Goal: Task Accomplishment & Management: Use online tool/utility

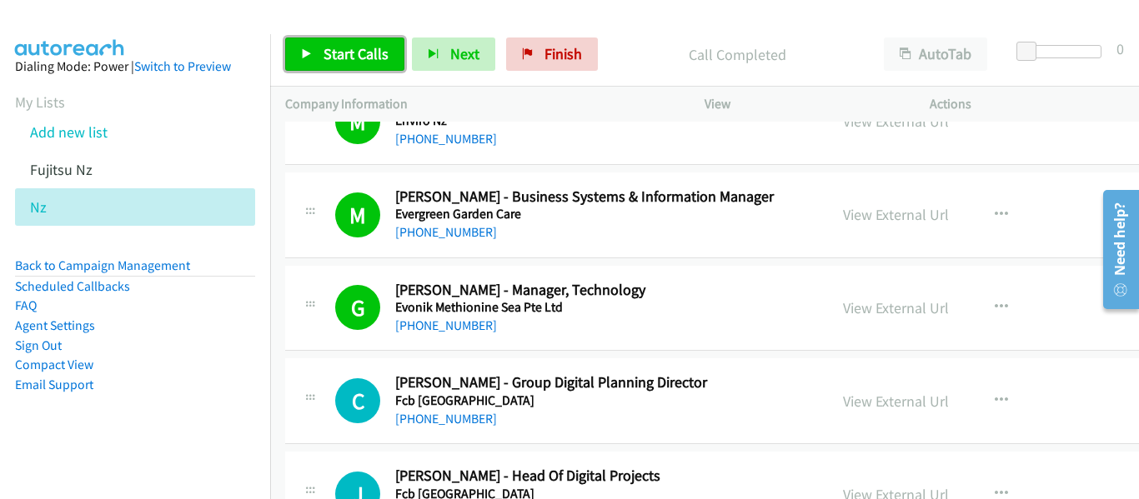
click at [358, 48] on span "Start Calls" at bounding box center [355, 53] width 65 height 19
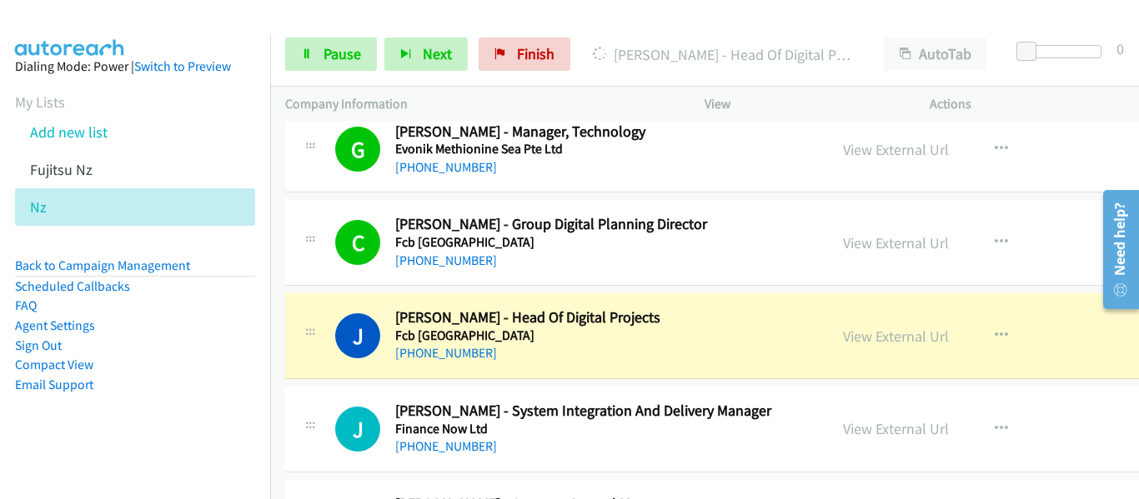
scroll to position [8003, 0]
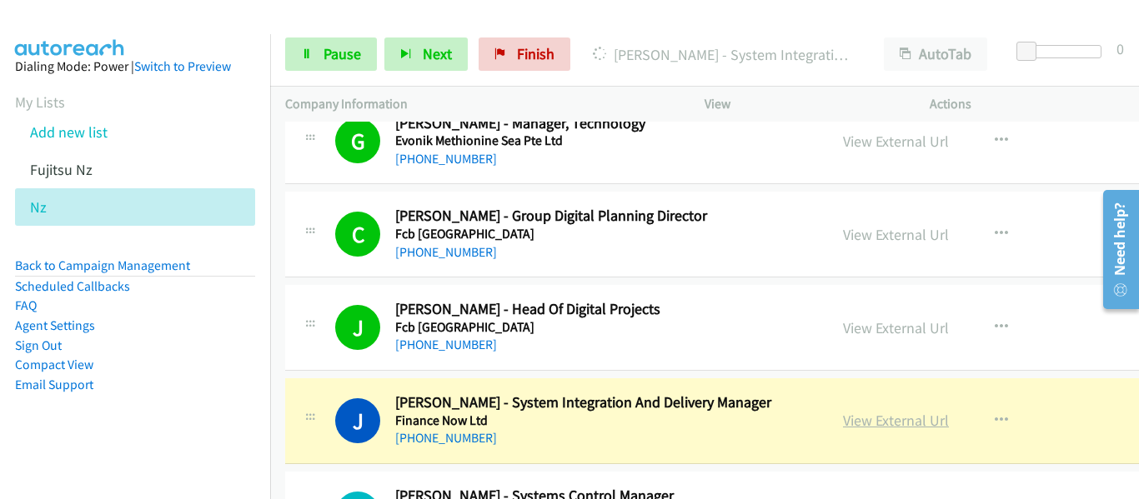
click at [869, 418] on link "View External Url" at bounding box center [896, 420] width 106 height 19
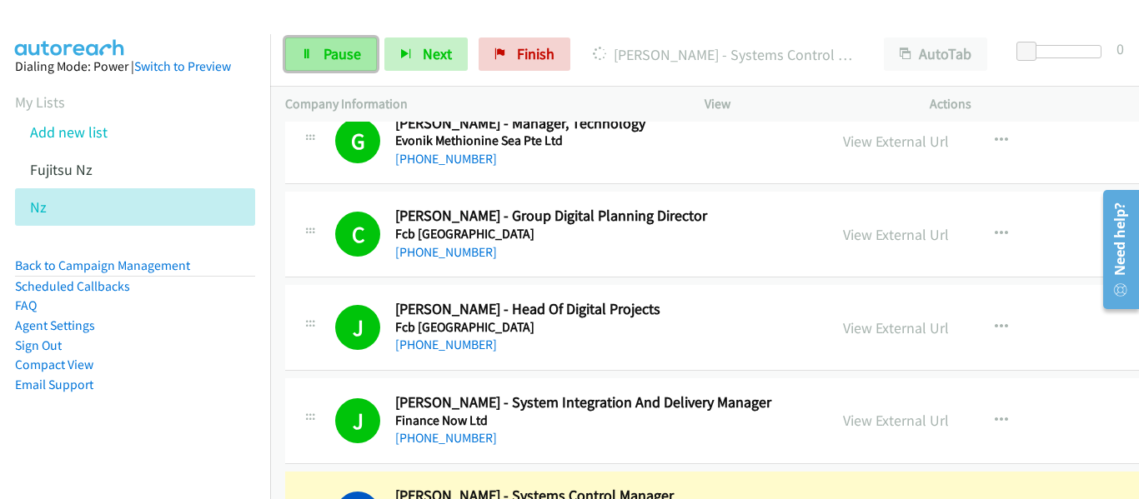
click at [342, 53] on span "Pause" at bounding box center [342, 53] width 38 height 19
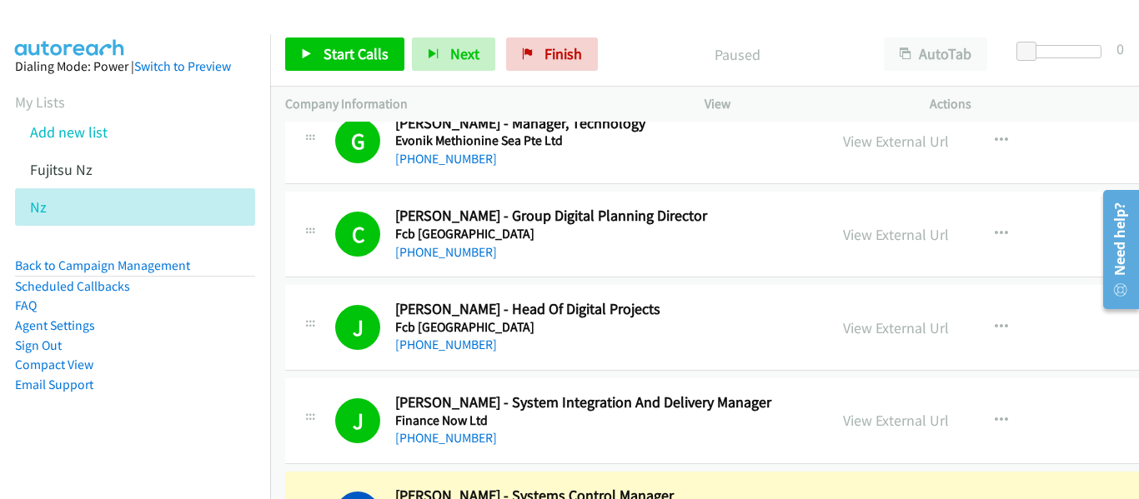
click at [869, 21] on div at bounding box center [562, 32] width 1124 height 64
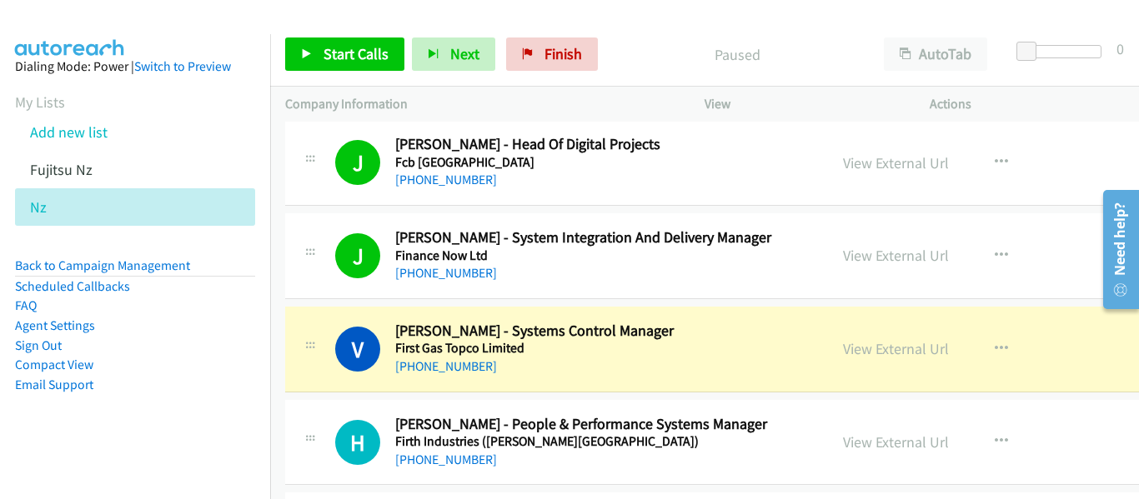
scroll to position [8169, 0]
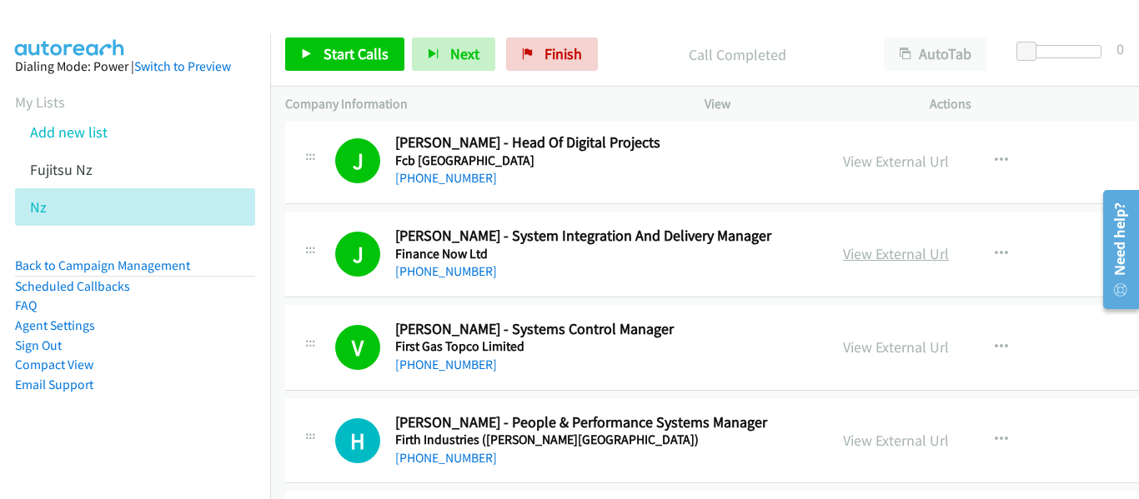
click at [843, 254] on link "View External Url" at bounding box center [896, 253] width 106 height 19
click at [844, 349] on link "View External Url" at bounding box center [896, 347] width 106 height 19
click at [343, 59] on span "Start Calls" at bounding box center [355, 53] width 65 height 19
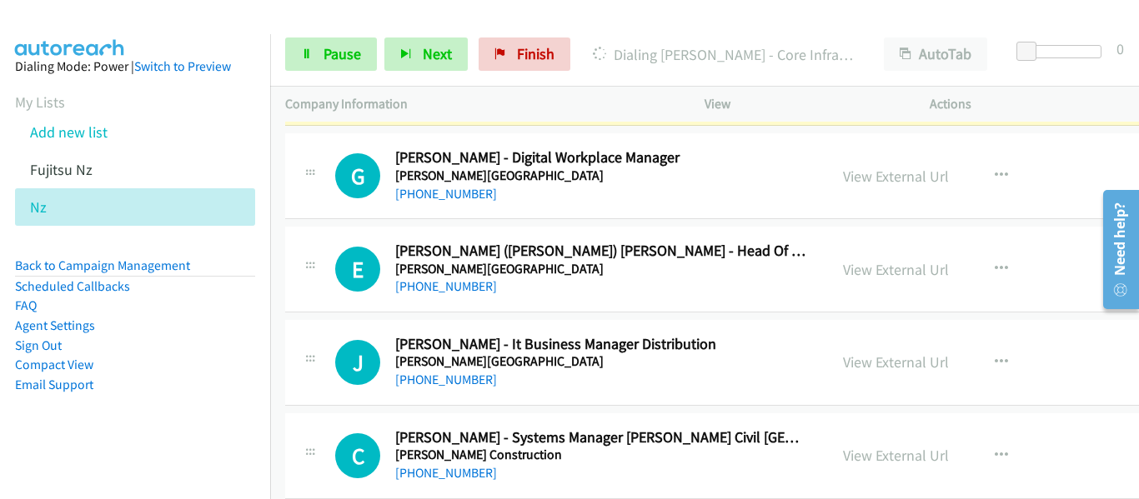
scroll to position [9170, 0]
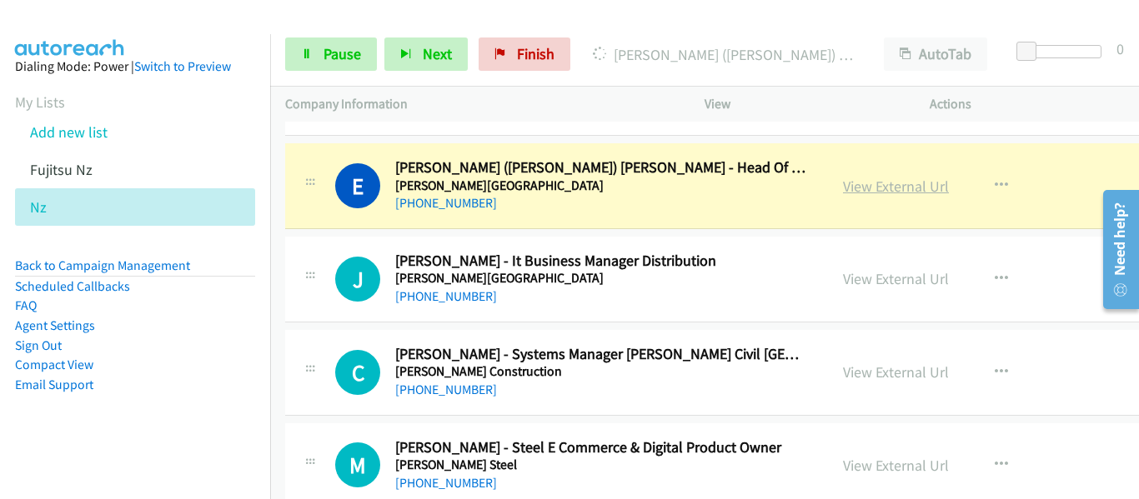
click at [843, 188] on link "View External Url" at bounding box center [896, 186] width 106 height 19
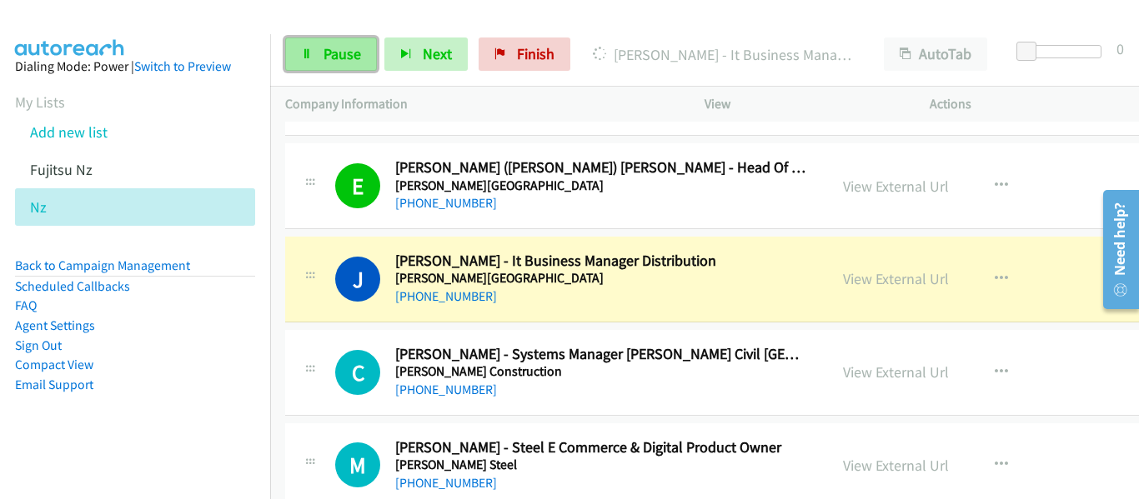
click at [332, 54] on span "Pause" at bounding box center [342, 53] width 38 height 19
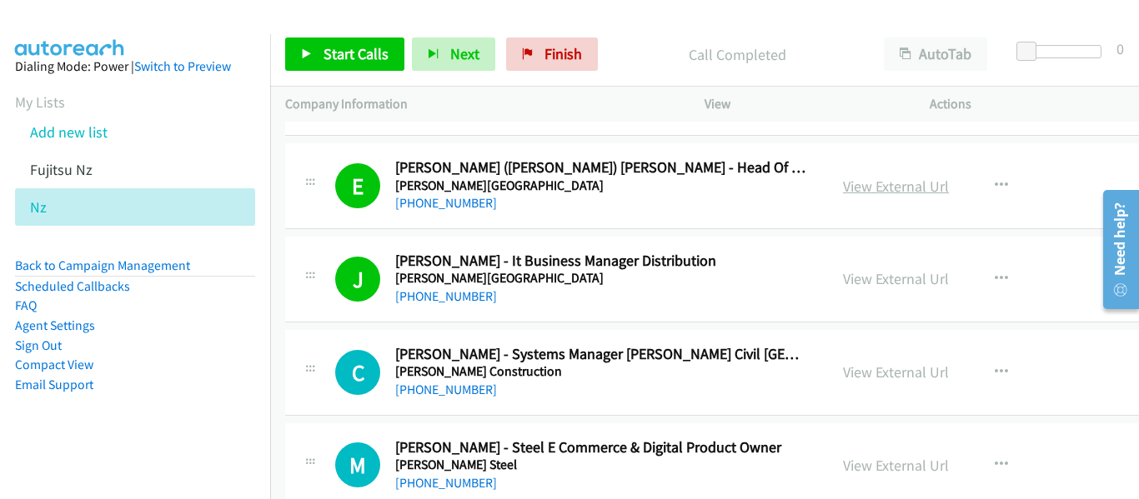
click at [850, 183] on link "View External Url" at bounding box center [896, 186] width 106 height 19
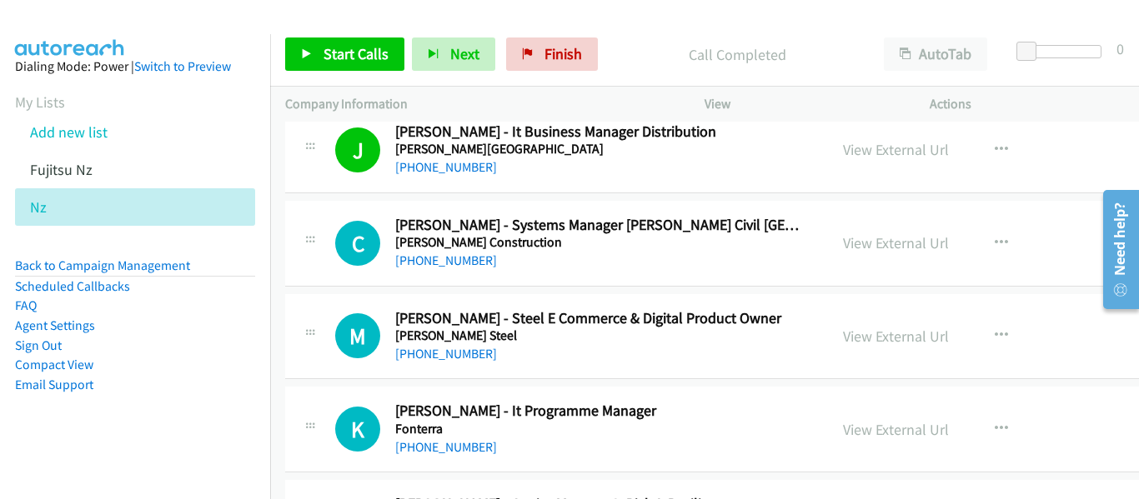
scroll to position [9337, 0]
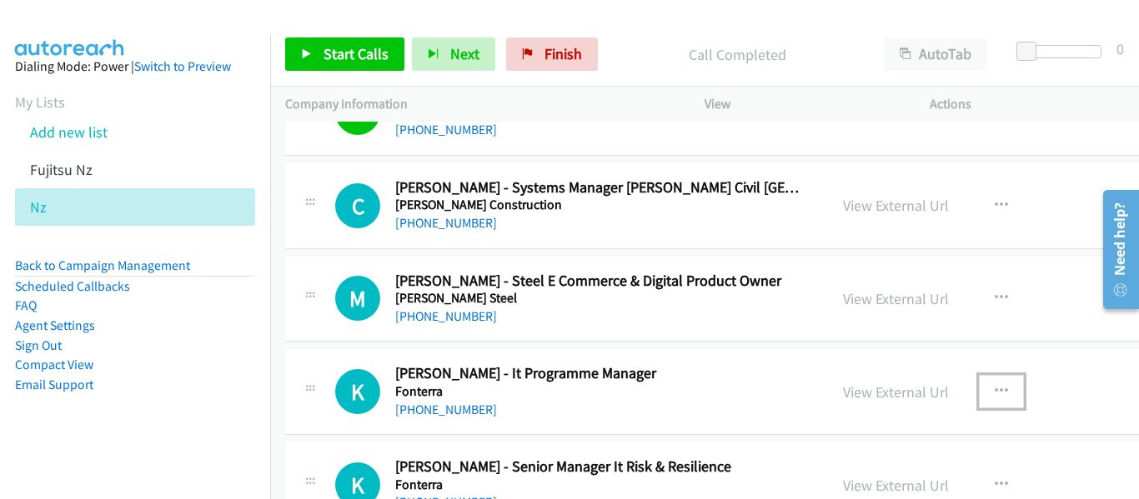
click at [995, 387] on icon "button" at bounding box center [1001, 391] width 13 height 13
drag, startPoint x: 674, startPoint y: 361, endPoint x: 519, endPoint y: 229, distance: 204.1
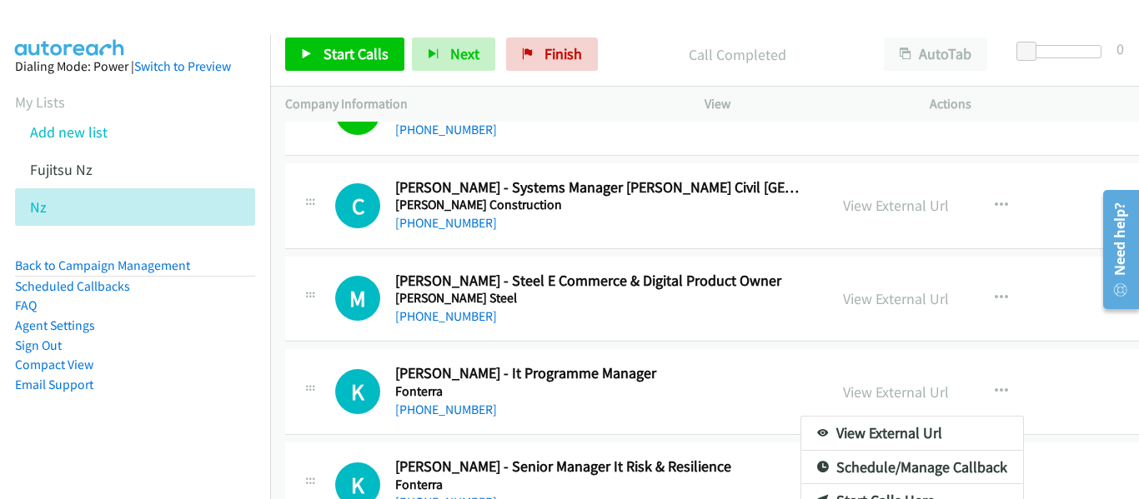
click at [210, 329] on li "Agent Settings" at bounding box center [135, 326] width 240 height 20
click at [353, 52] on div at bounding box center [569, 249] width 1139 height 499
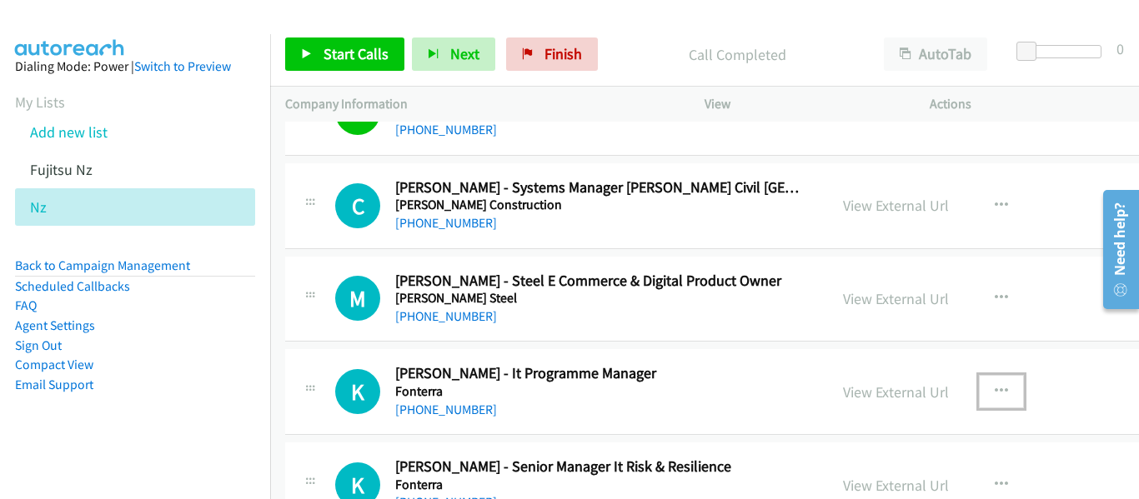
click at [995, 386] on icon "button" at bounding box center [1001, 391] width 13 height 13
click at [713, 303] on div at bounding box center [569, 249] width 1139 height 499
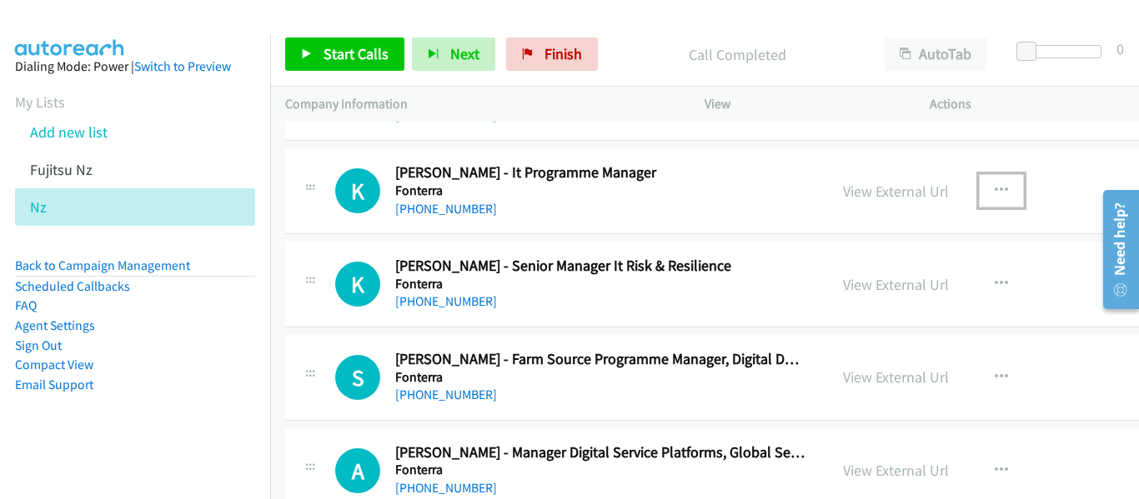
scroll to position [9587, 0]
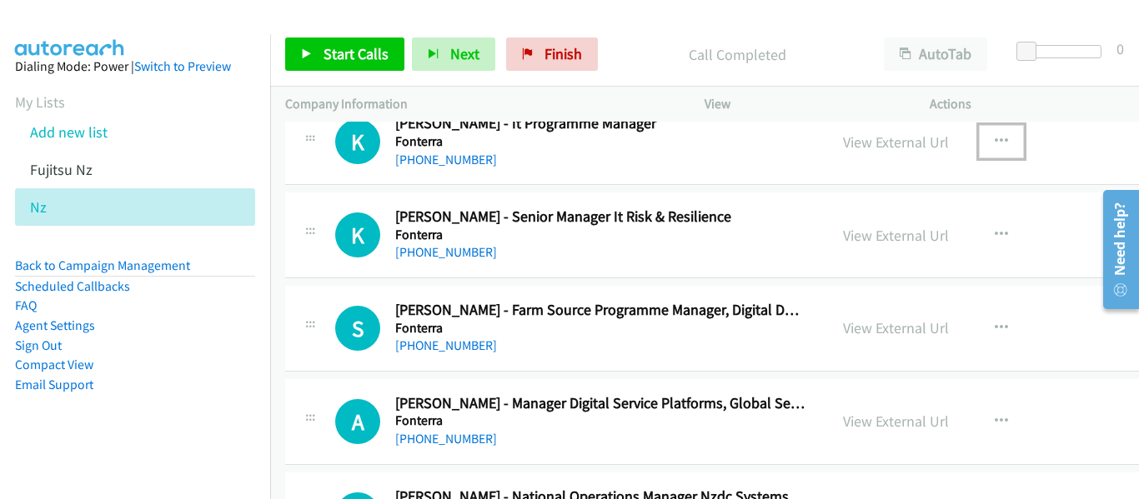
click at [995, 139] on icon "button" at bounding box center [1001, 141] width 13 height 13
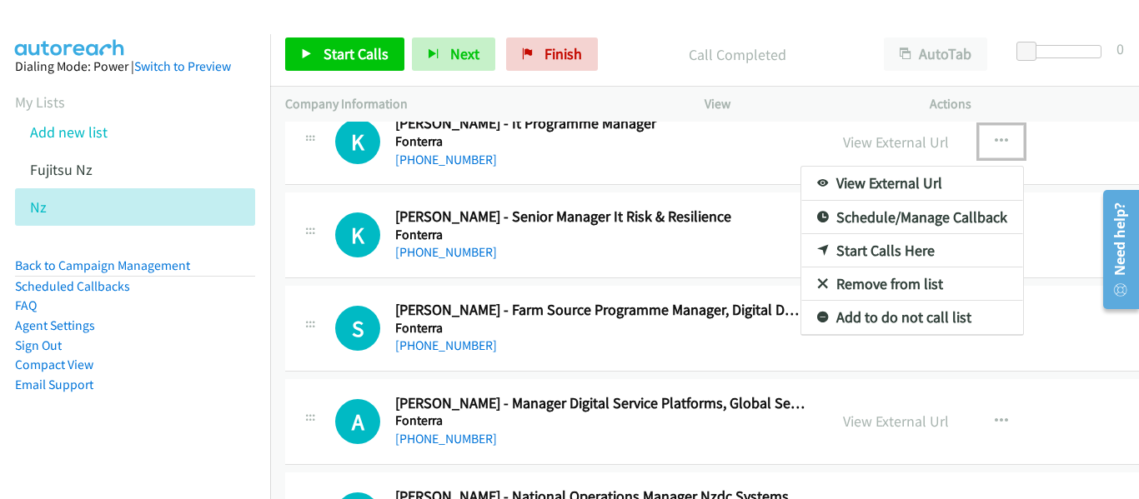
click at [887, 252] on link "Start Calls Here" at bounding box center [912, 250] width 222 height 33
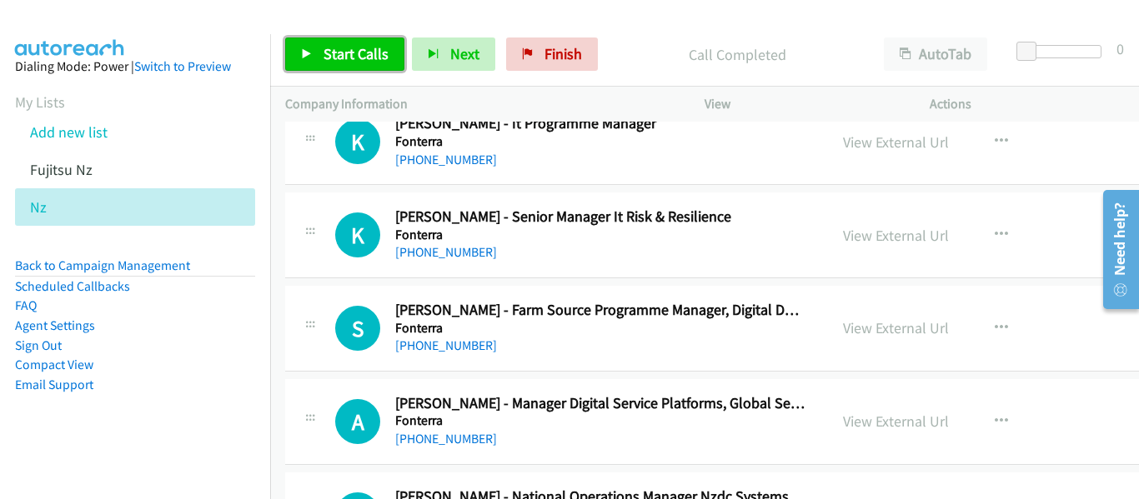
click at [339, 47] on span "Start Calls" at bounding box center [355, 53] width 65 height 19
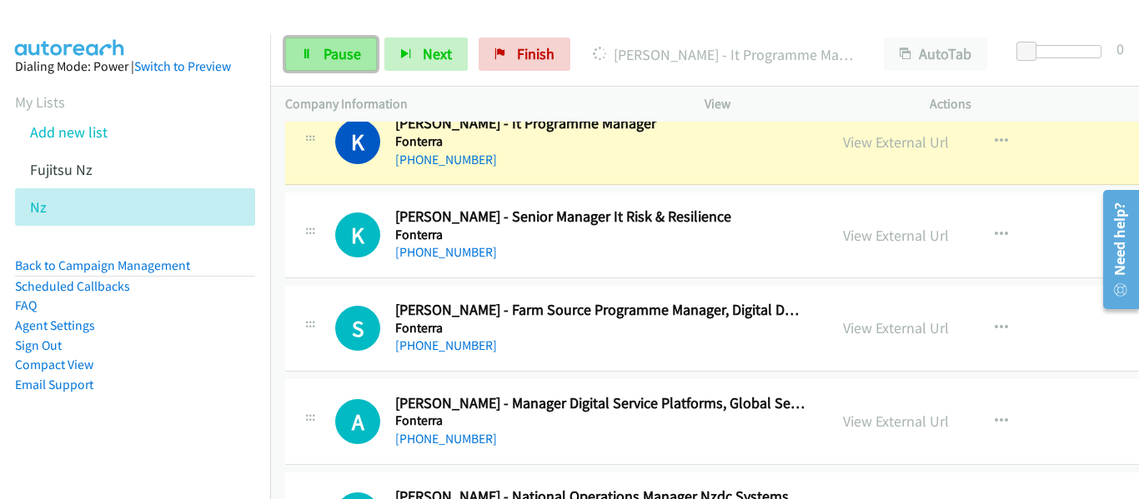
click at [343, 62] on span "Pause" at bounding box center [342, 53] width 38 height 19
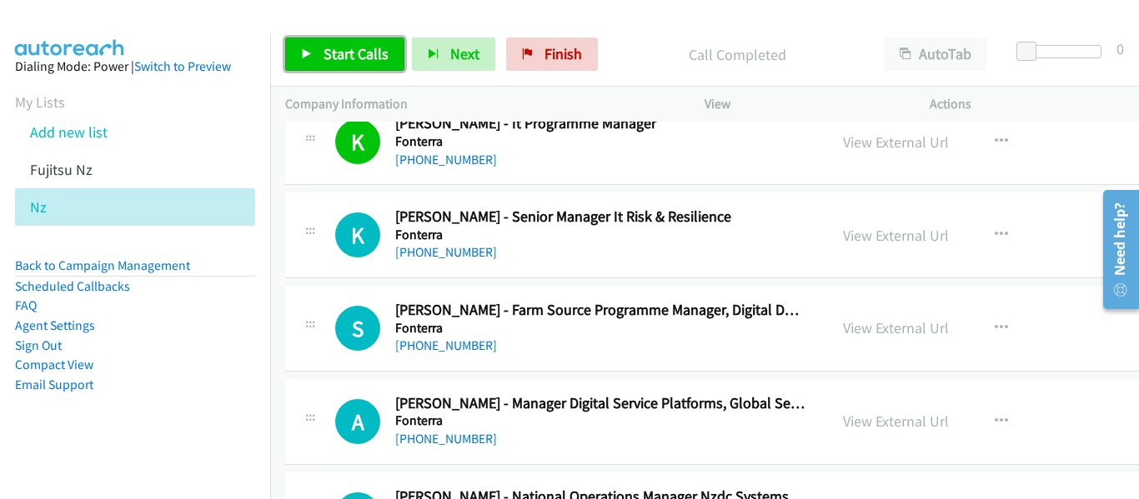
click at [365, 55] on span "Start Calls" at bounding box center [355, 53] width 65 height 19
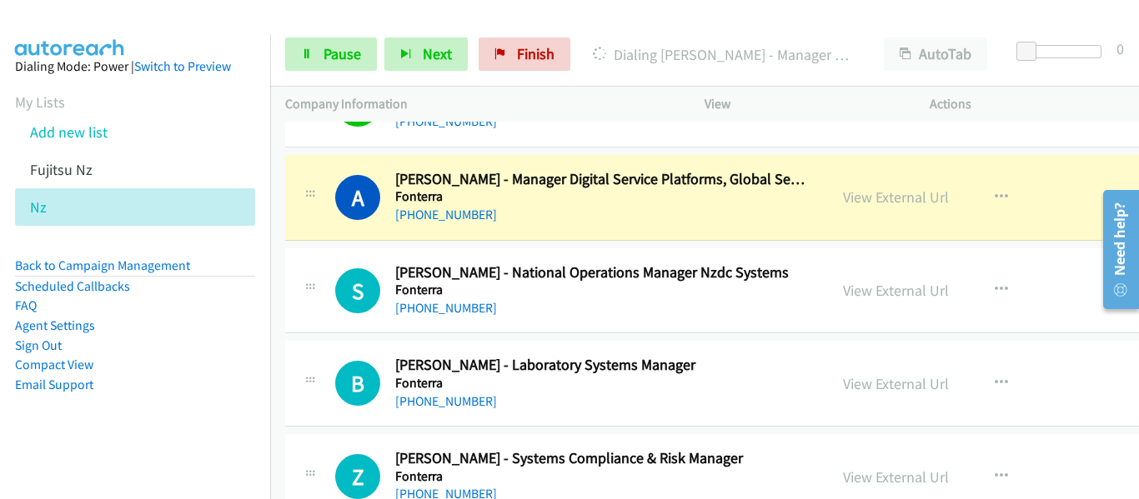
scroll to position [9837, 0]
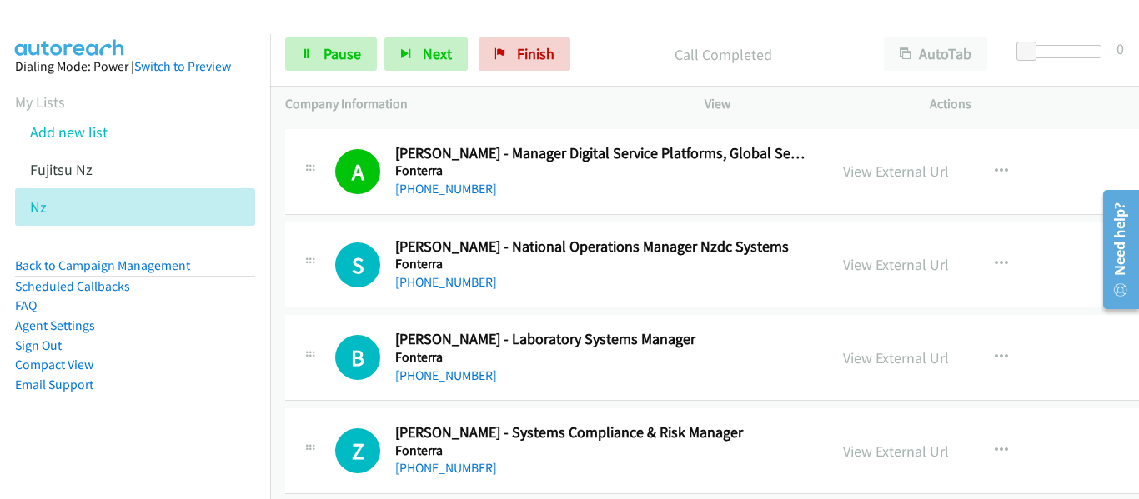
click at [986, 17] on div at bounding box center [562, 32] width 1124 height 64
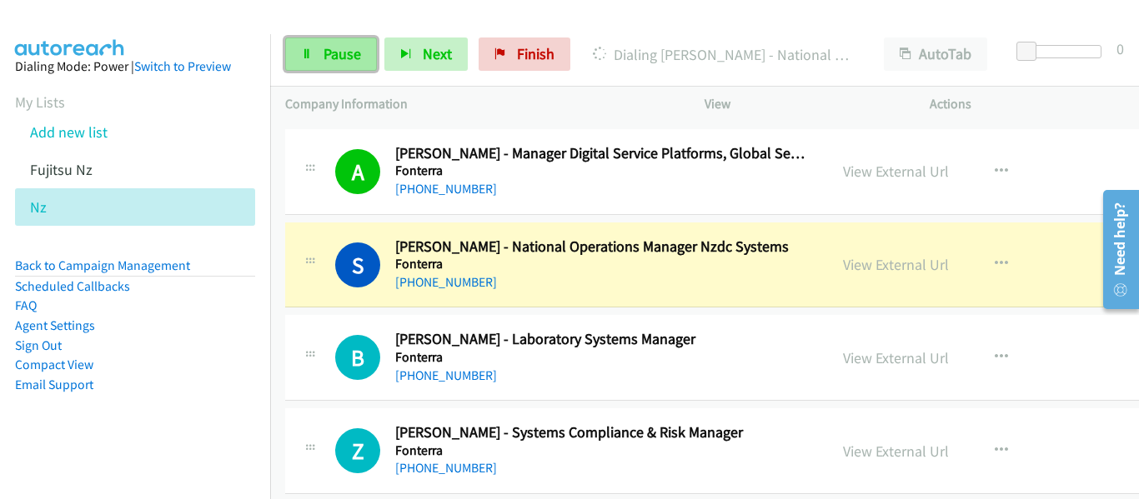
click at [344, 63] on span "Pause" at bounding box center [342, 53] width 38 height 19
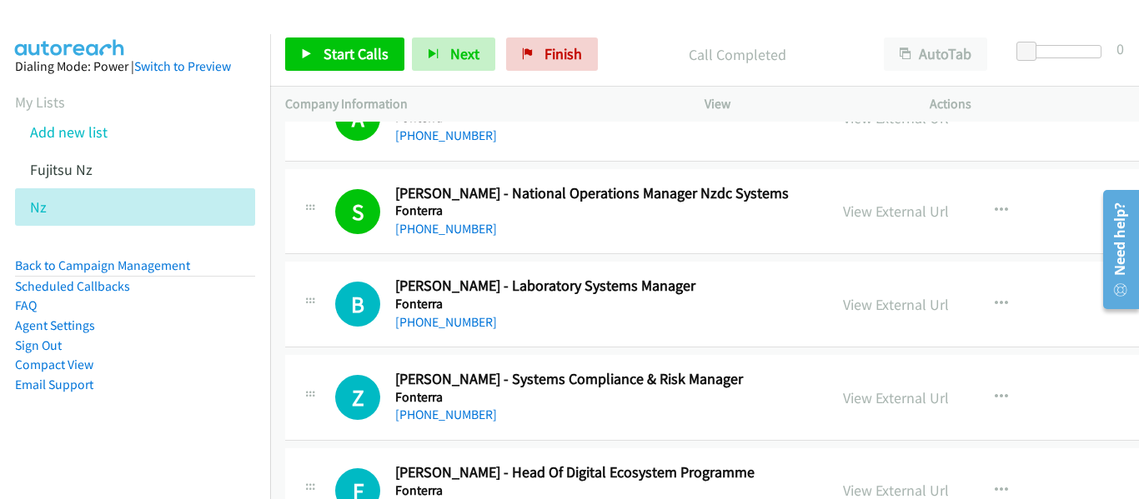
scroll to position [9920, 0]
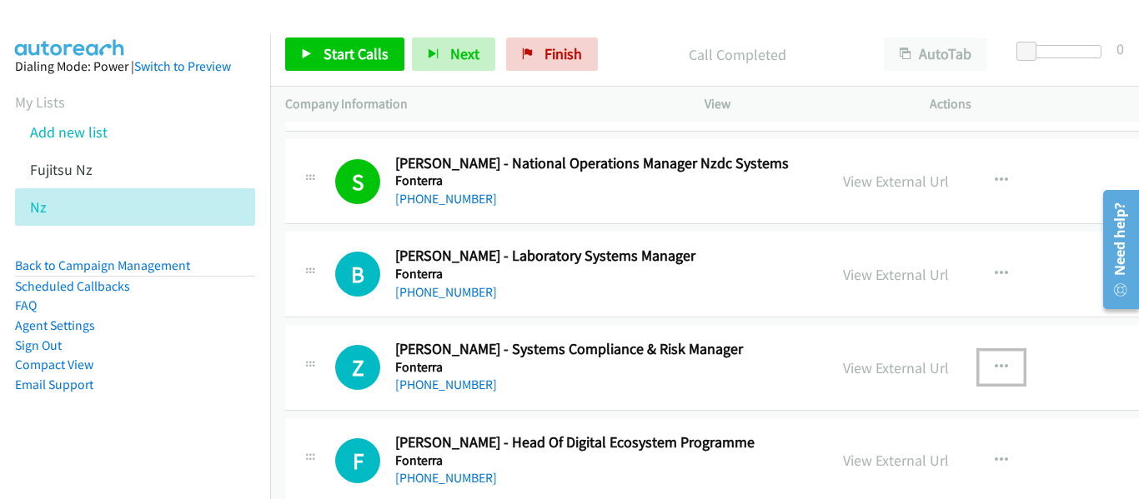
click at [979, 363] on button "button" at bounding box center [1001, 367] width 45 height 33
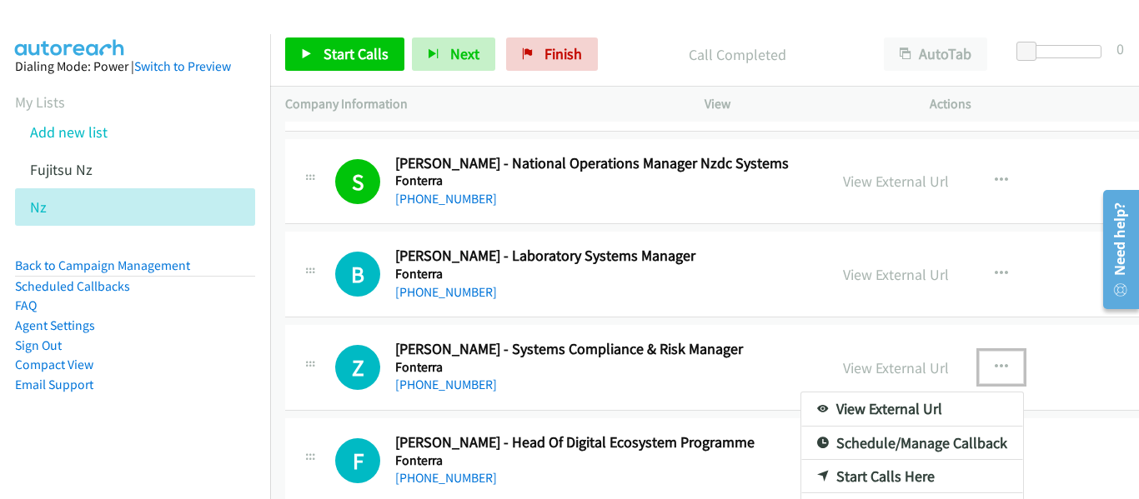
click at [859, 473] on link "Start Calls Here" at bounding box center [912, 476] width 222 height 33
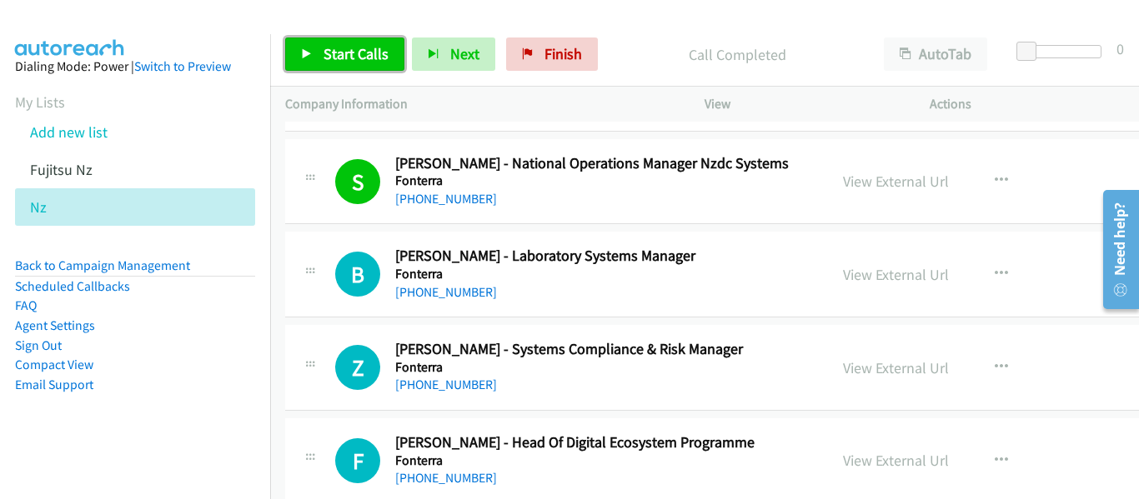
click at [354, 52] on span "Start Calls" at bounding box center [355, 53] width 65 height 19
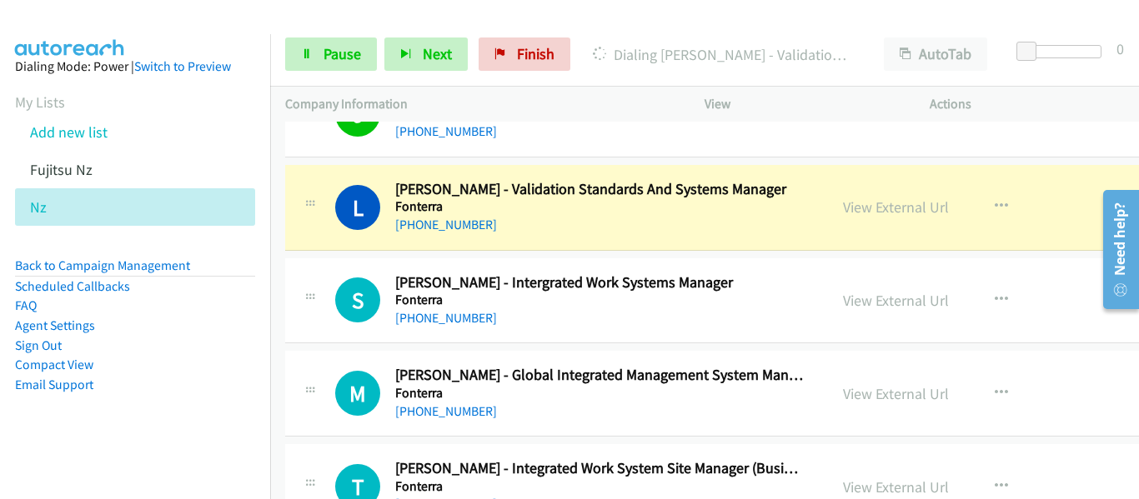
scroll to position [10337, 0]
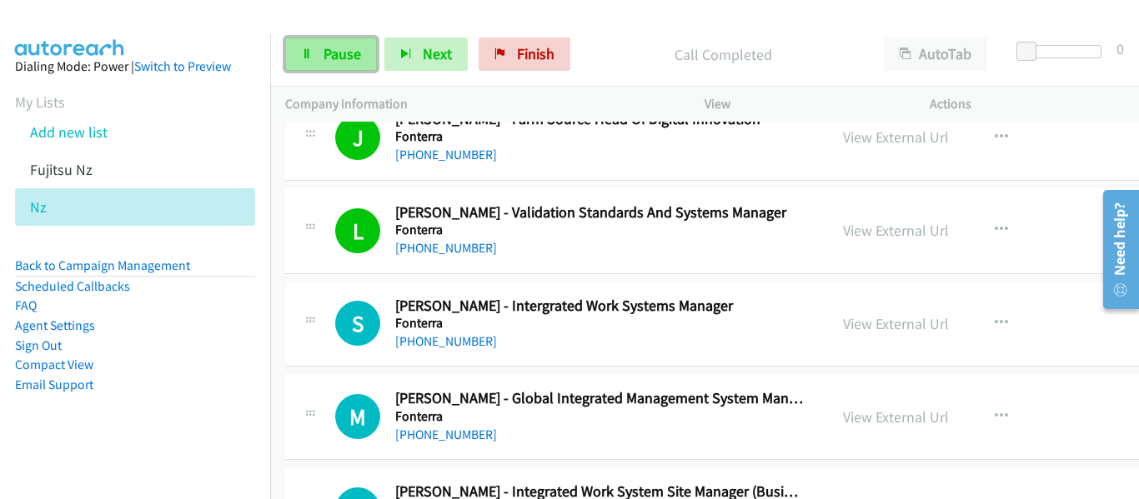
click at [353, 55] on span "Pause" at bounding box center [342, 53] width 38 height 19
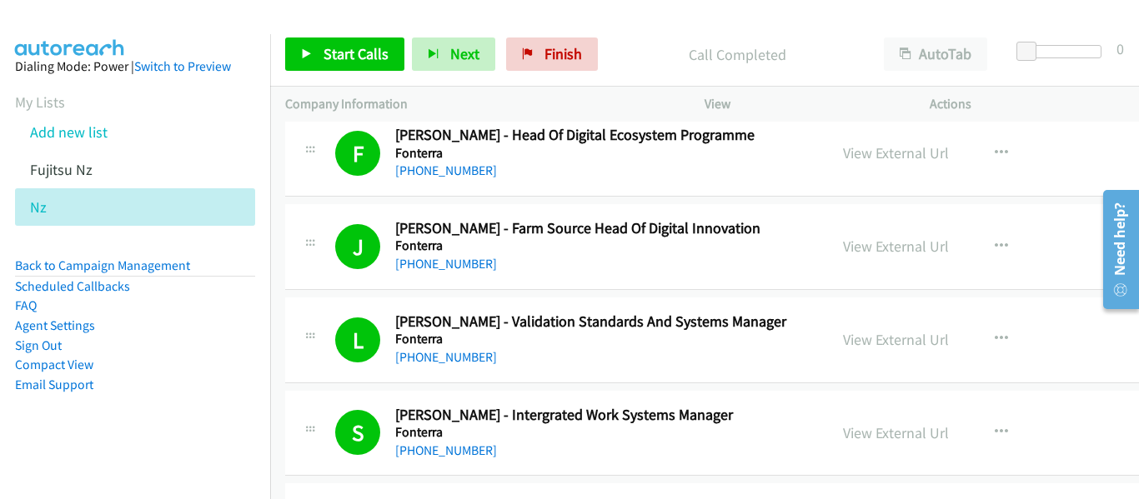
scroll to position [10254, 0]
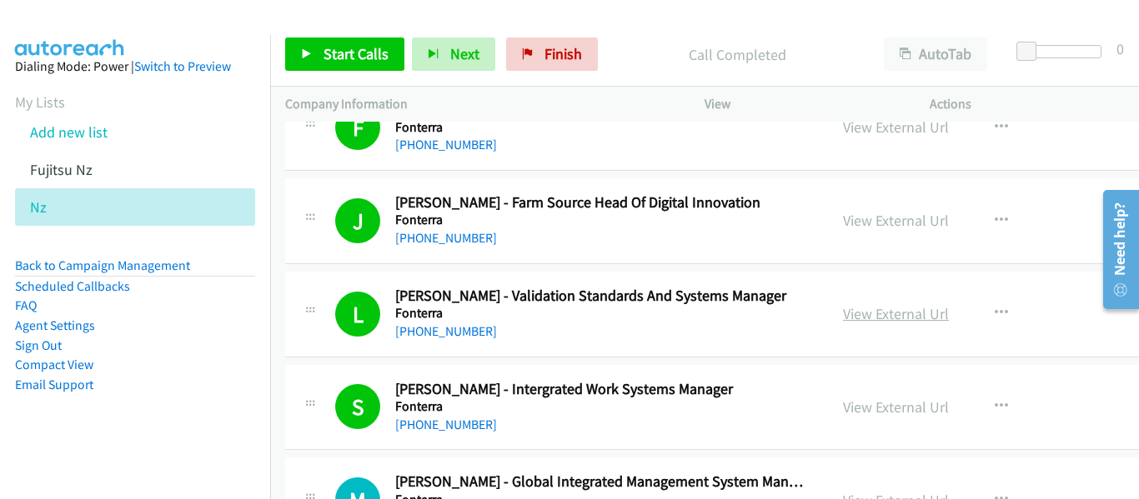
click at [844, 320] on link "View External Url" at bounding box center [896, 313] width 106 height 19
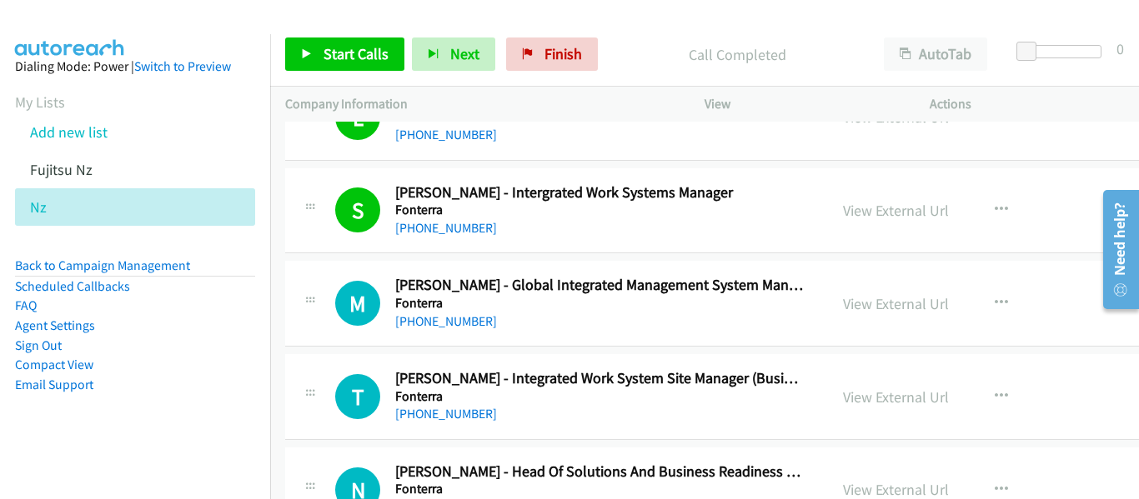
scroll to position [10420, 0]
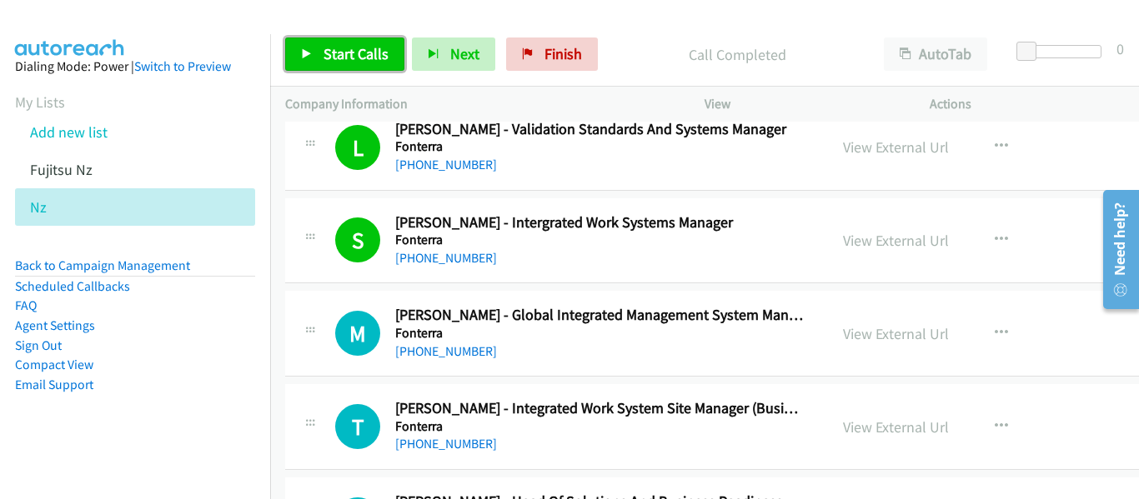
click at [349, 45] on span "Start Calls" at bounding box center [355, 53] width 65 height 19
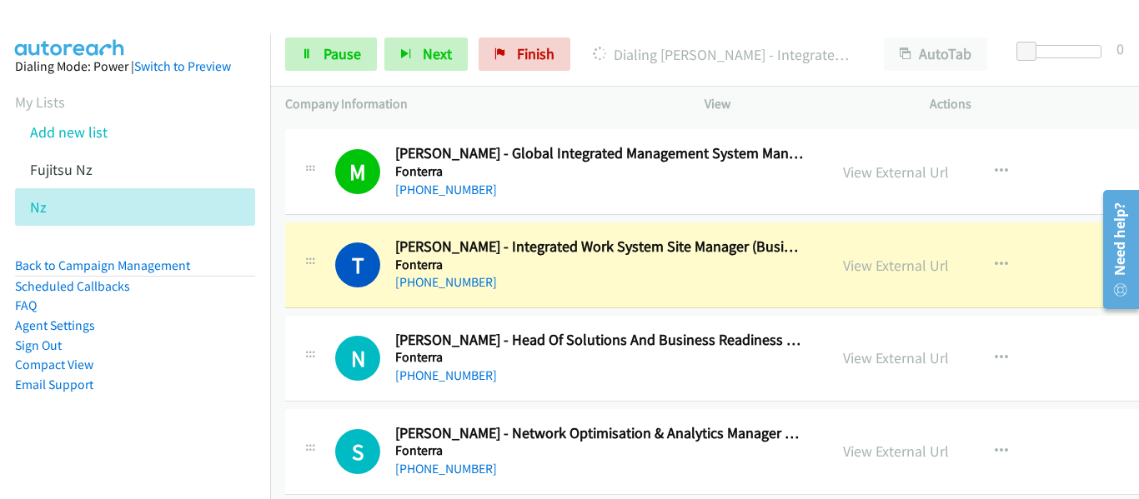
scroll to position [10587, 0]
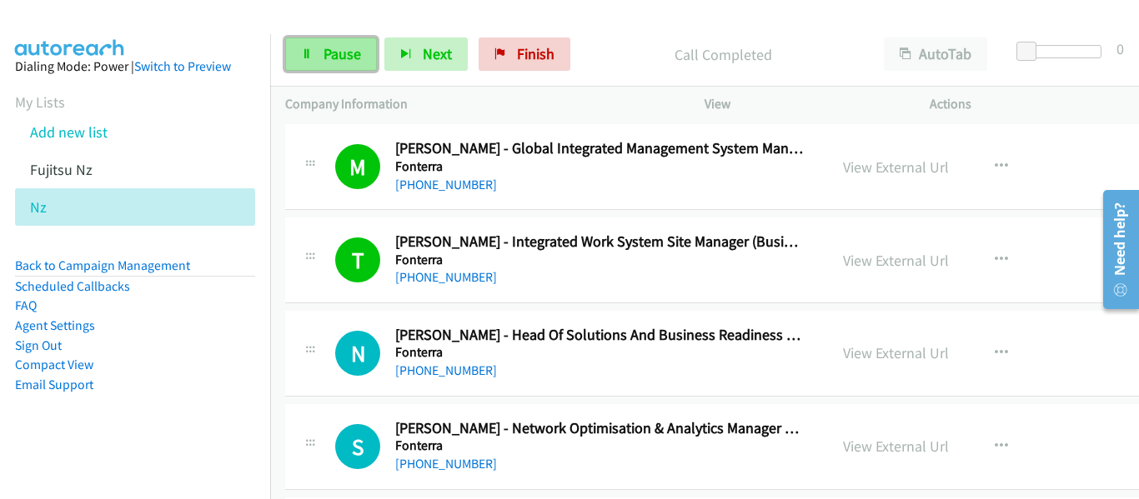
click at [331, 59] on span "Pause" at bounding box center [342, 53] width 38 height 19
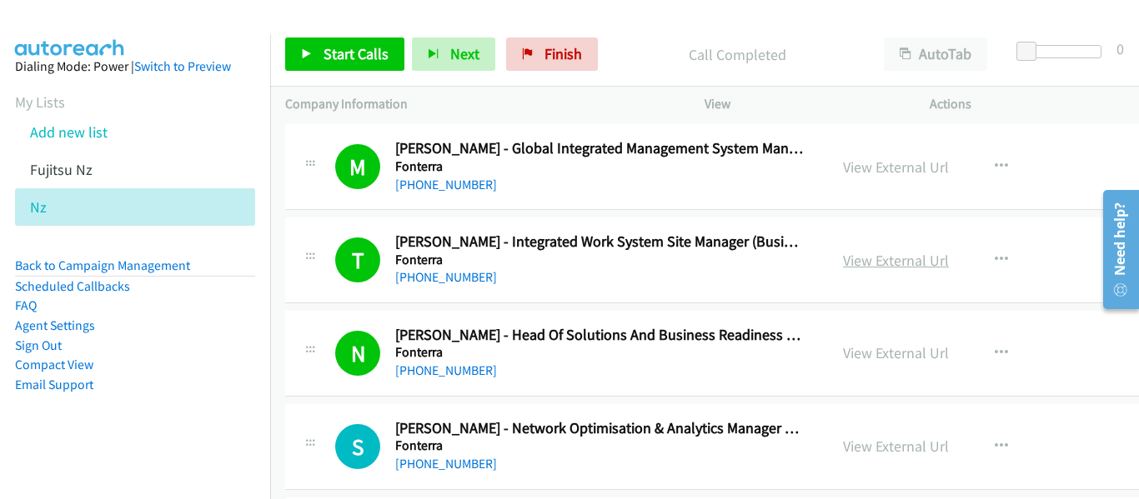
click at [843, 264] on link "View External Url" at bounding box center [896, 260] width 106 height 19
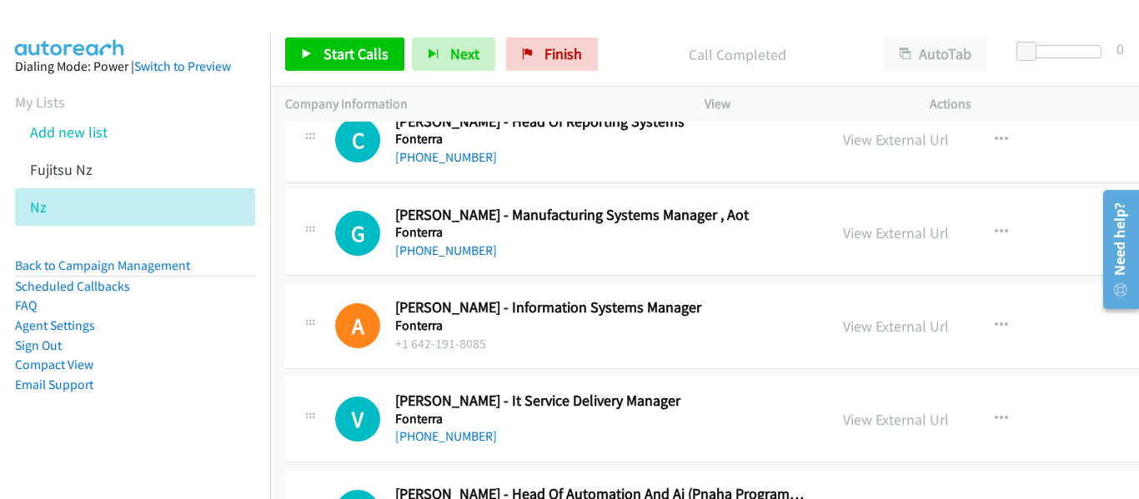
scroll to position [11337, 0]
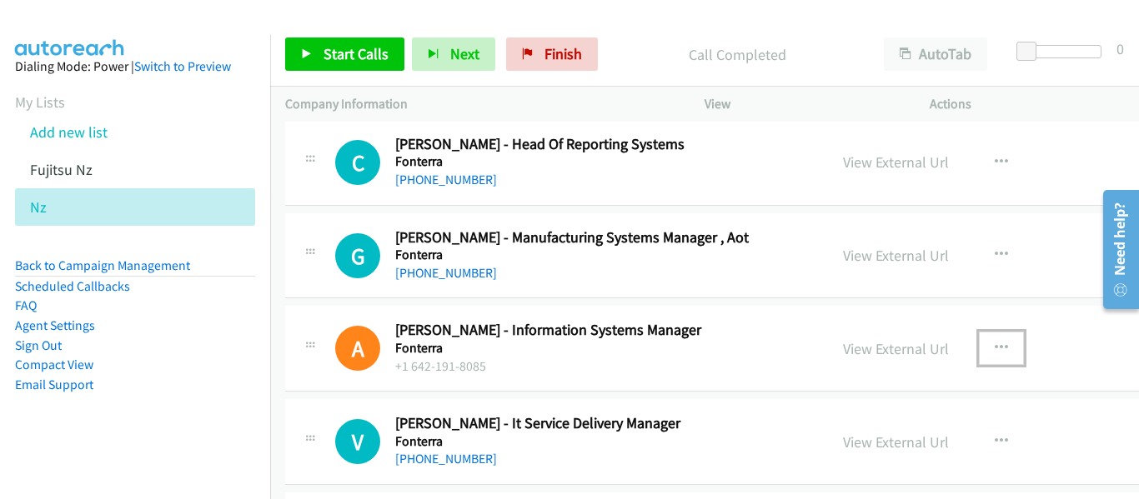
click at [995, 342] on icon "button" at bounding box center [1001, 348] width 13 height 13
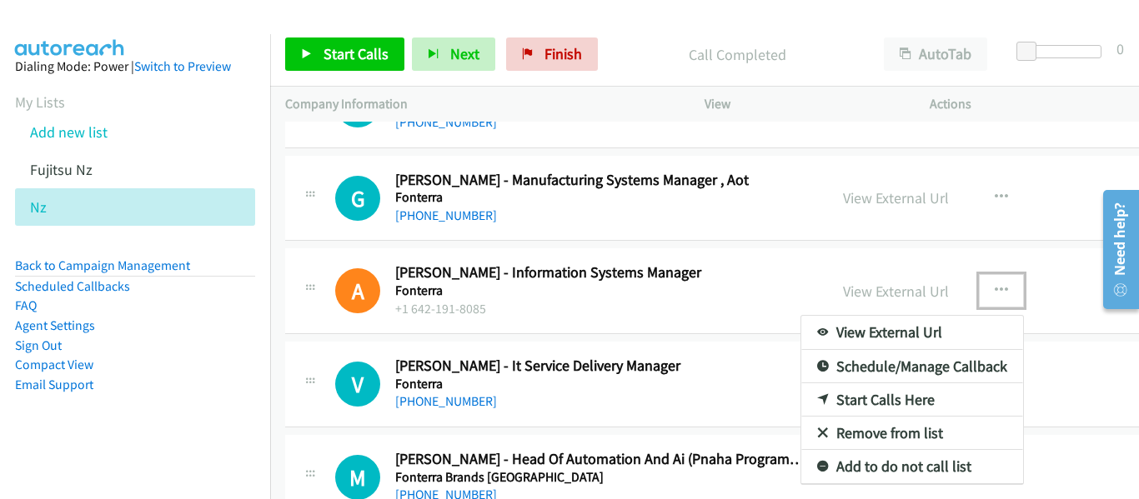
scroll to position [11421, 0]
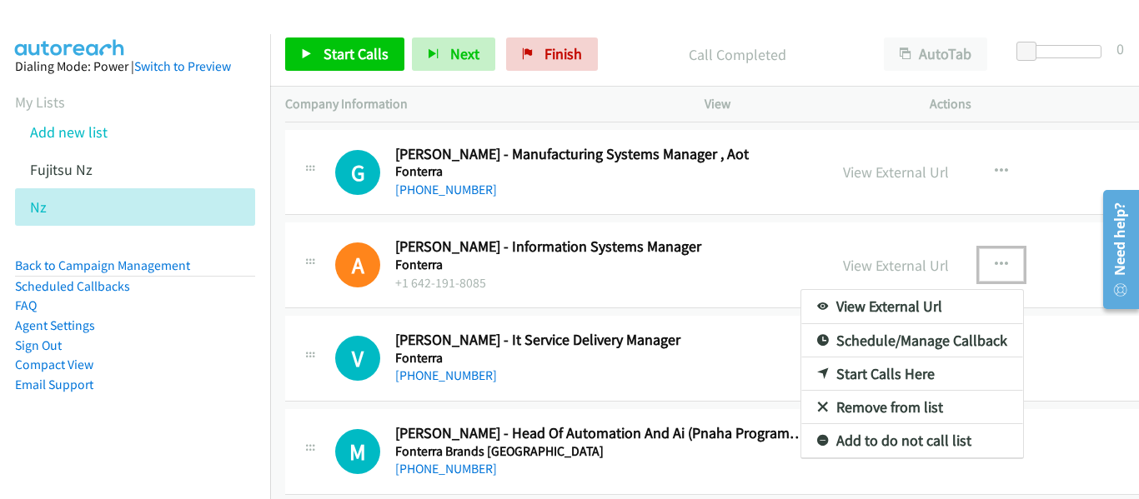
click at [856, 373] on link "Start Calls Here" at bounding box center [912, 374] width 222 height 33
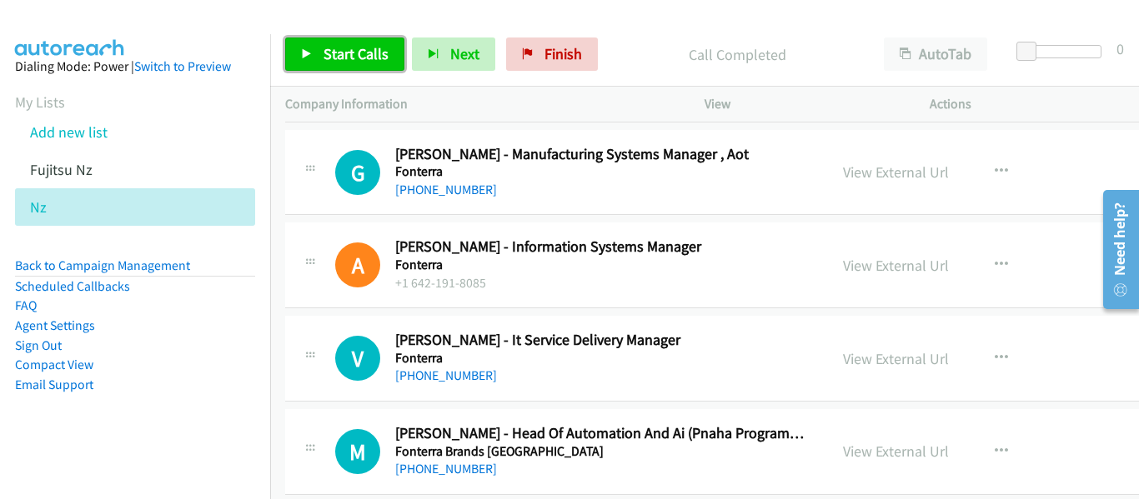
click at [361, 59] on span "Start Calls" at bounding box center [355, 53] width 65 height 19
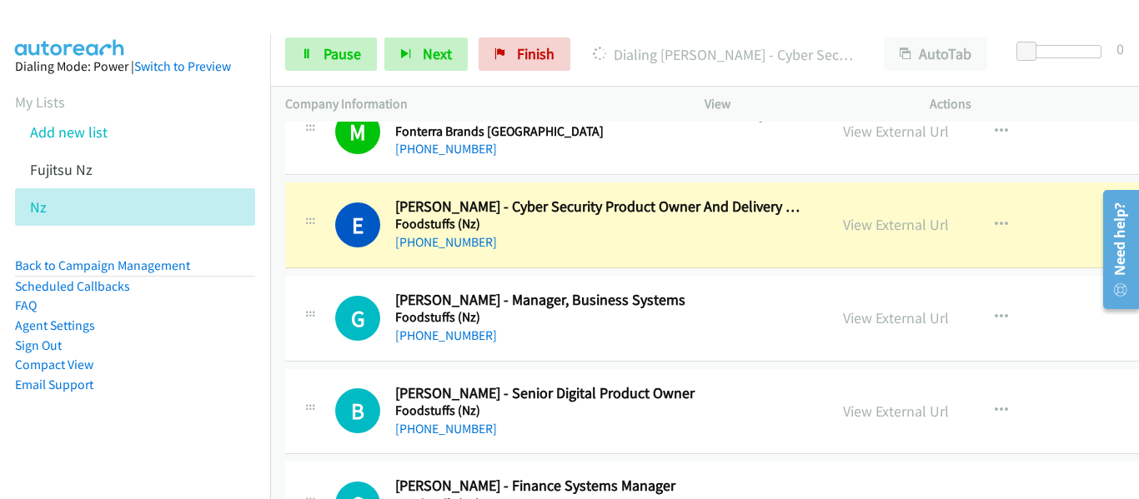
scroll to position [11754, 0]
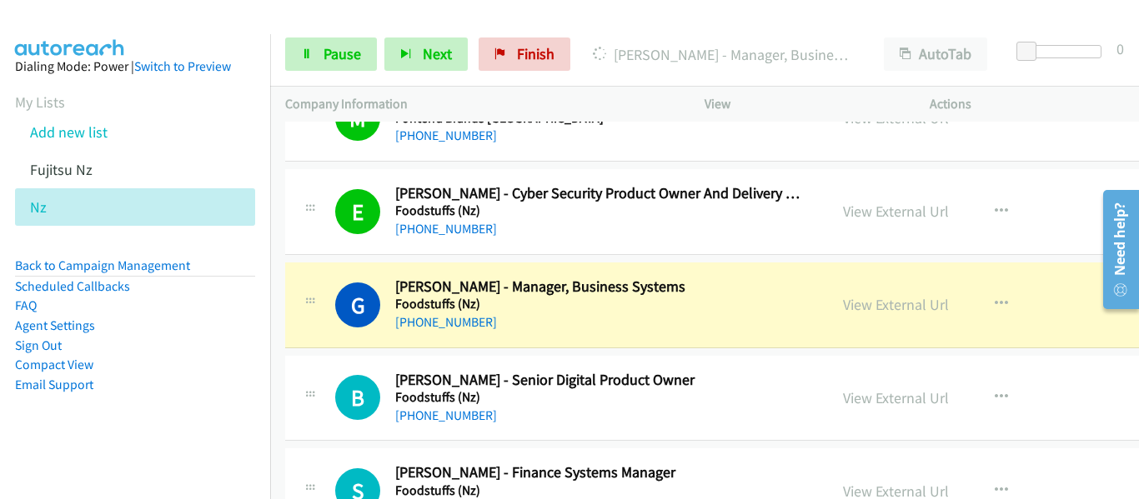
click at [983, 21] on div at bounding box center [562, 32] width 1124 height 64
click at [338, 54] on span "Pause" at bounding box center [342, 53] width 38 height 19
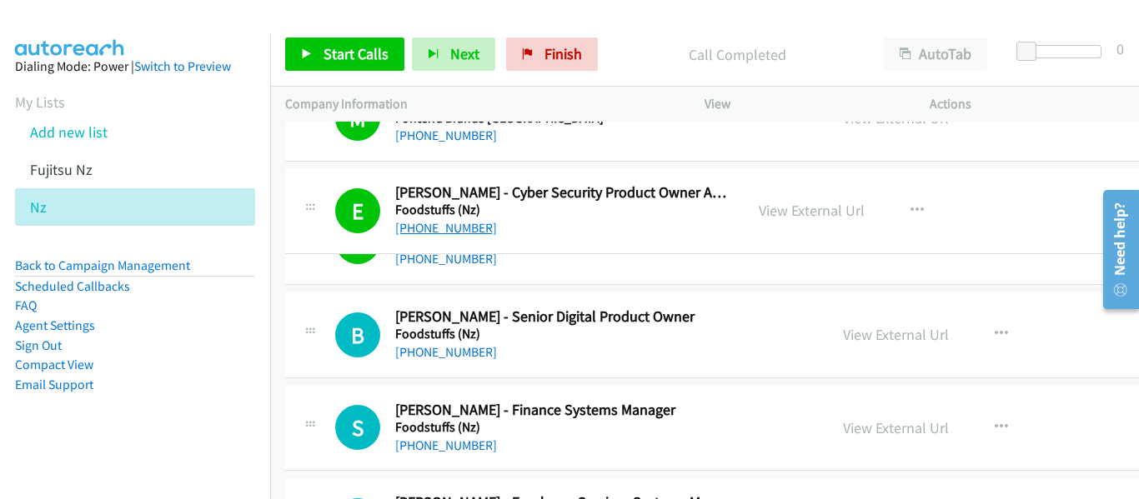
drag, startPoint x: 484, startPoint y: 228, endPoint x: 420, endPoint y: 227, distance: 64.2
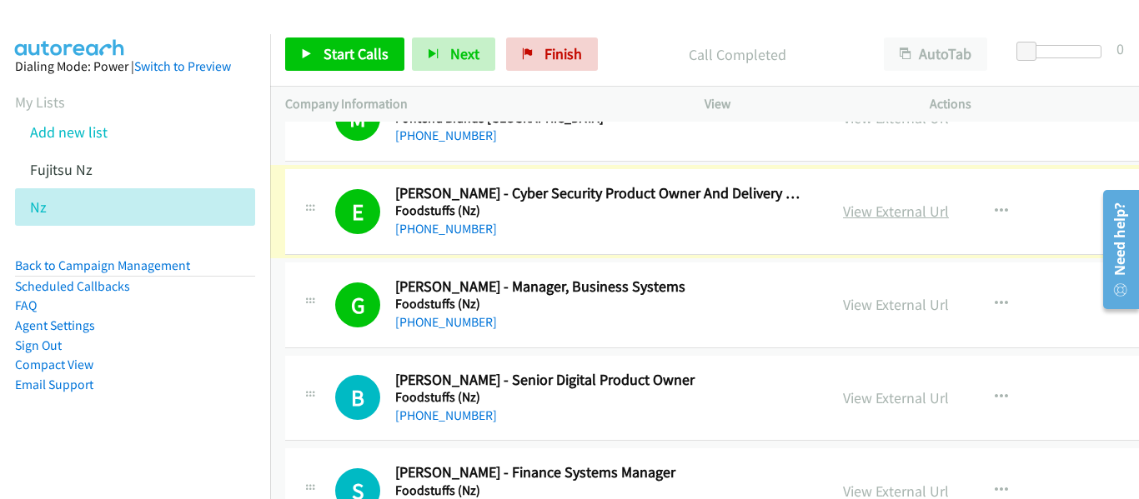
click at [845, 205] on link "View External Url" at bounding box center [896, 211] width 106 height 19
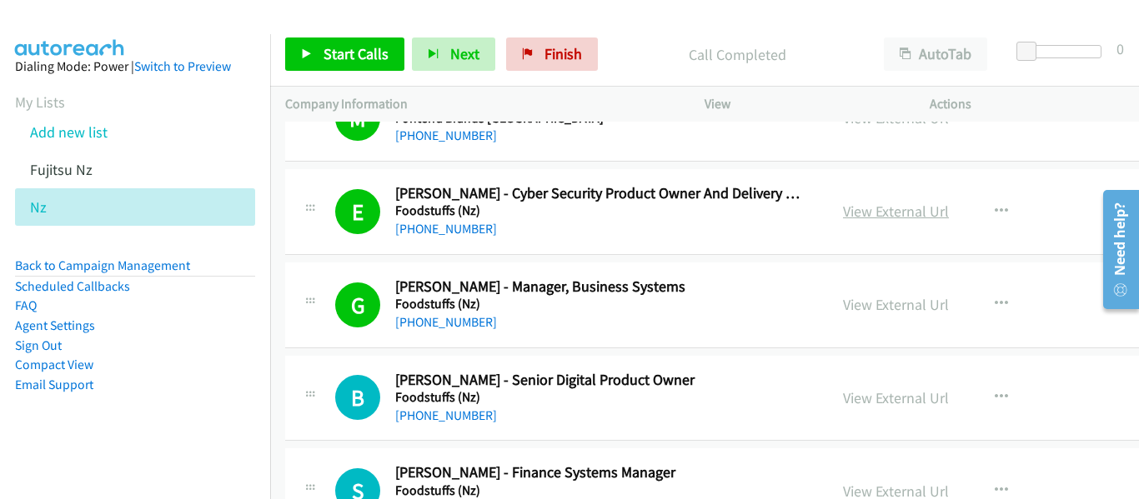
click at [854, 210] on link "View External Url" at bounding box center [896, 211] width 106 height 19
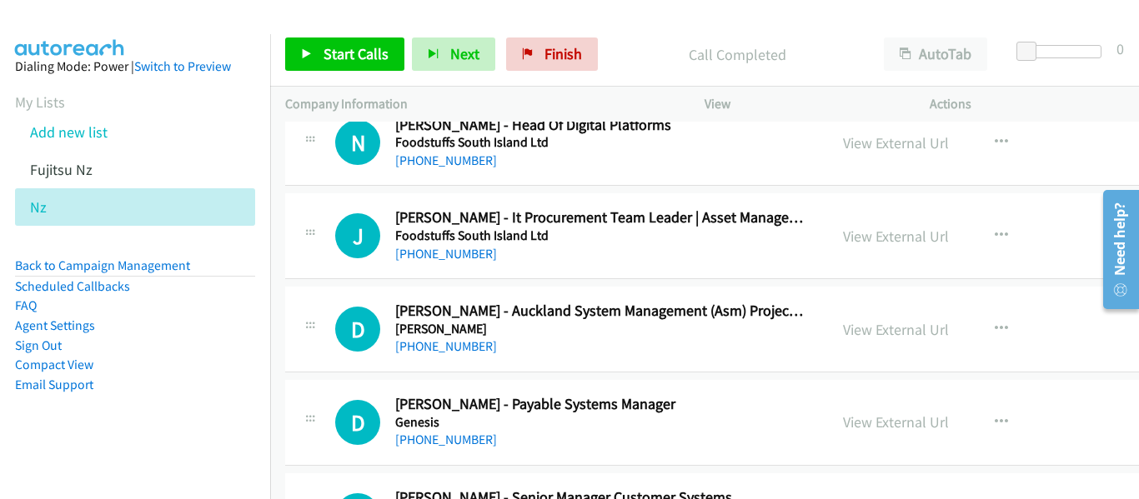
scroll to position [12504, 0]
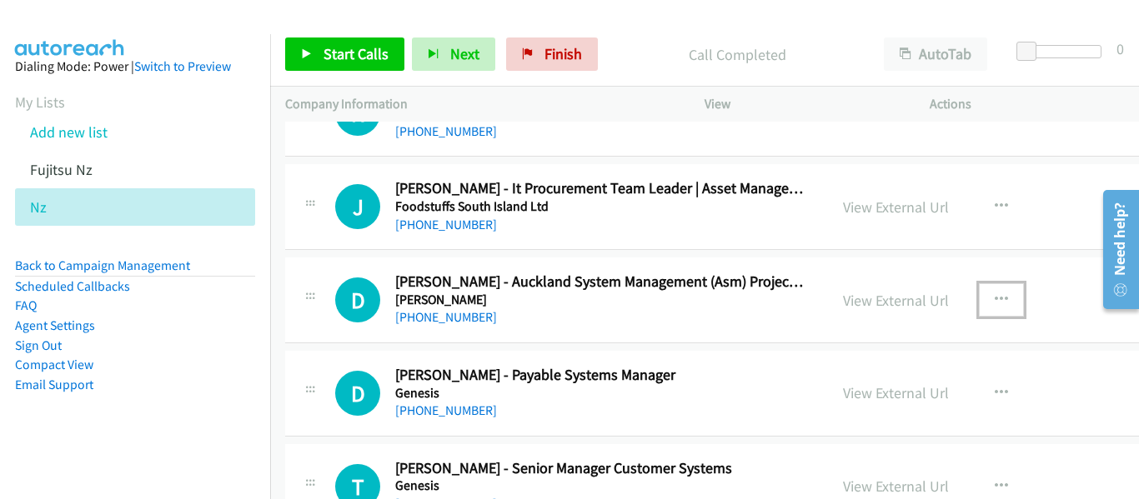
click at [995, 298] on icon "button" at bounding box center [1001, 299] width 13 height 13
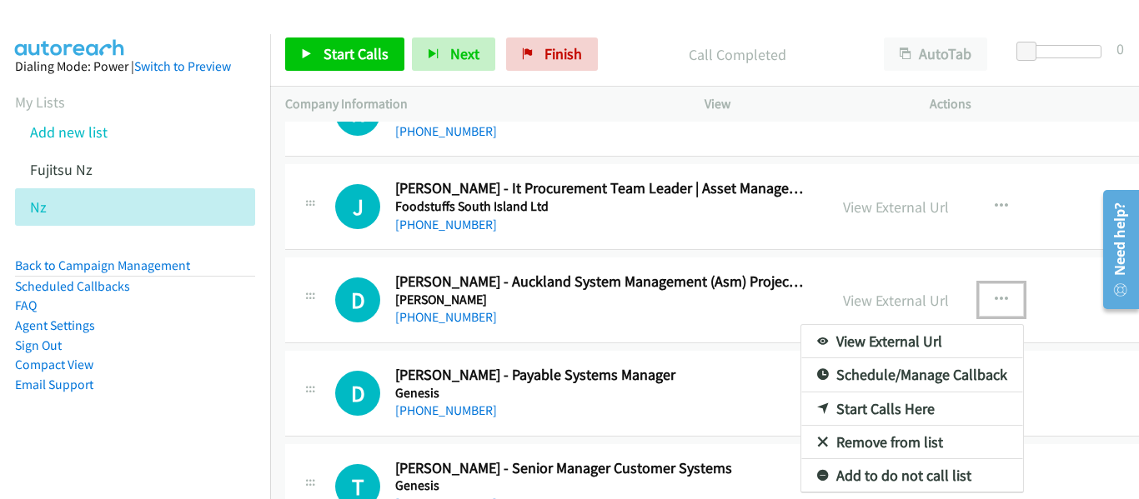
click at [844, 412] on link "Start Calls Here" at bounding box center [912, 409] width 222 height 33
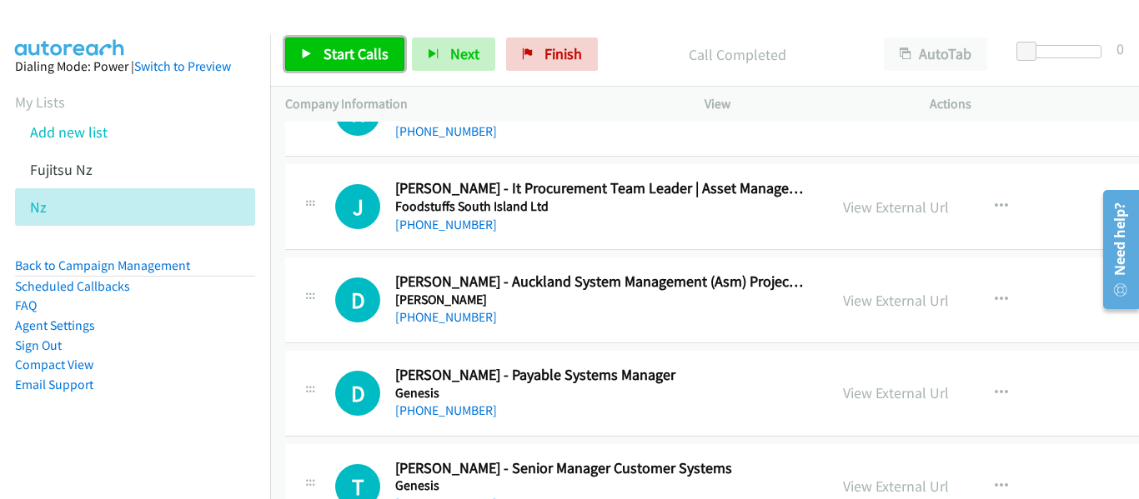
click at [358, 53] on span "Start Calls" at bounding box center [355, 53] width 65 height 19
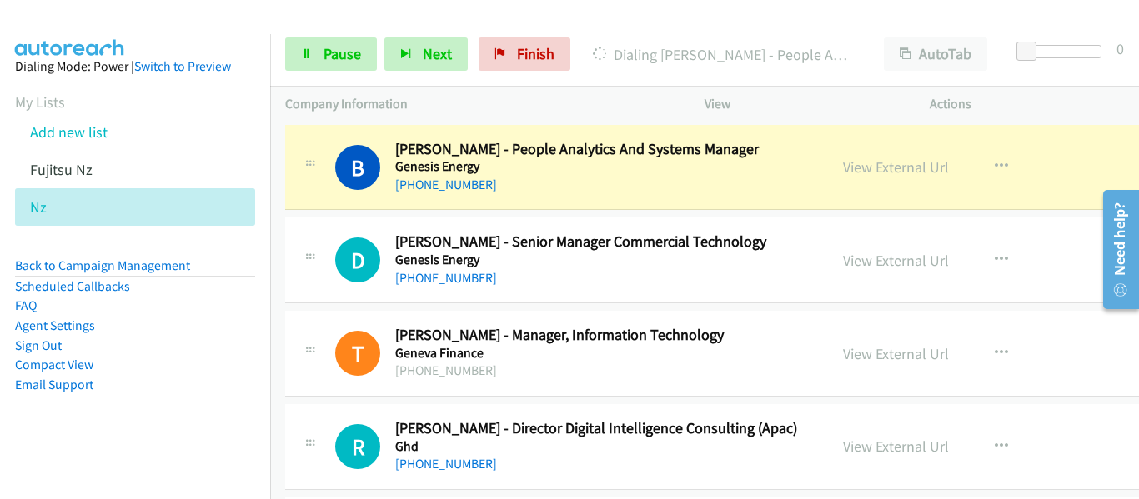
scroll to position [12921, 0]
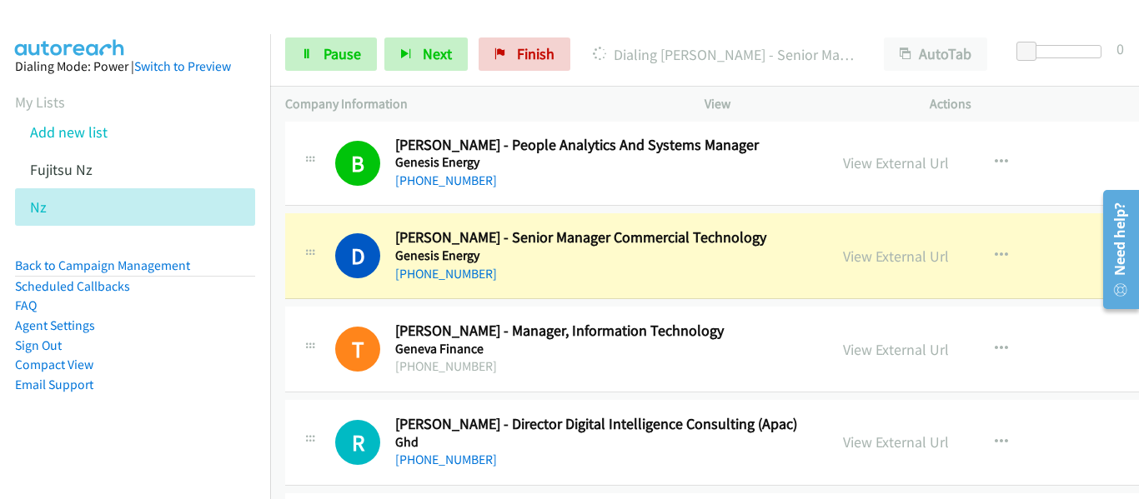
click at [700, 261] on h5 "Genesis Energy" at bounding box center [600, 256] width 410 height 17
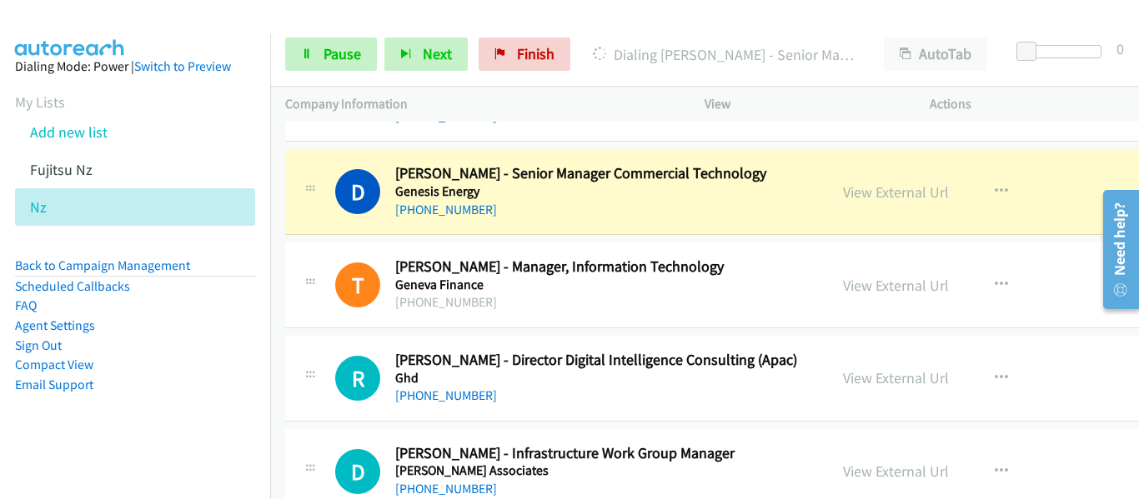
scroll to position [13005, 0]
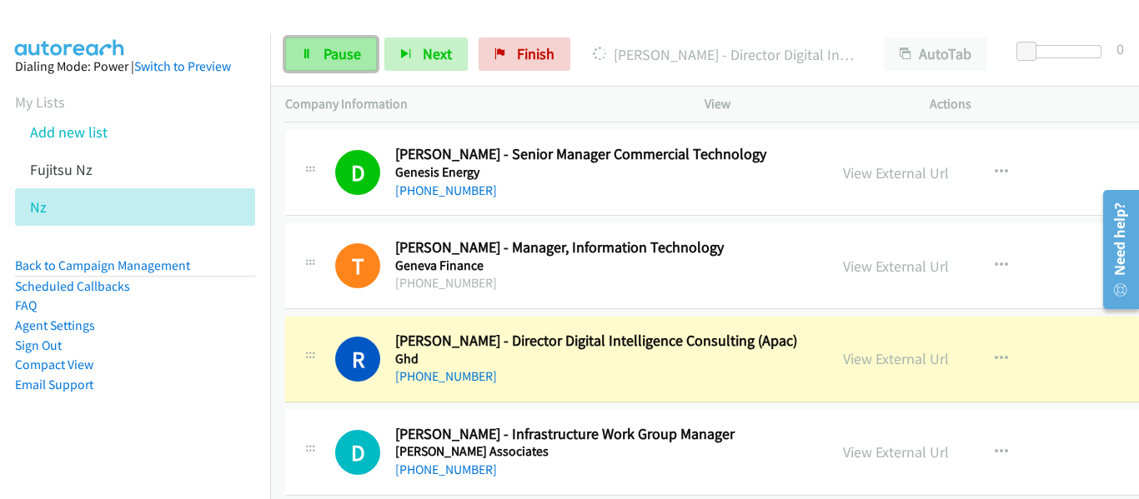
click at [345, 63] on span "Pause" at bounding box center [342, 53] width 38 height 19
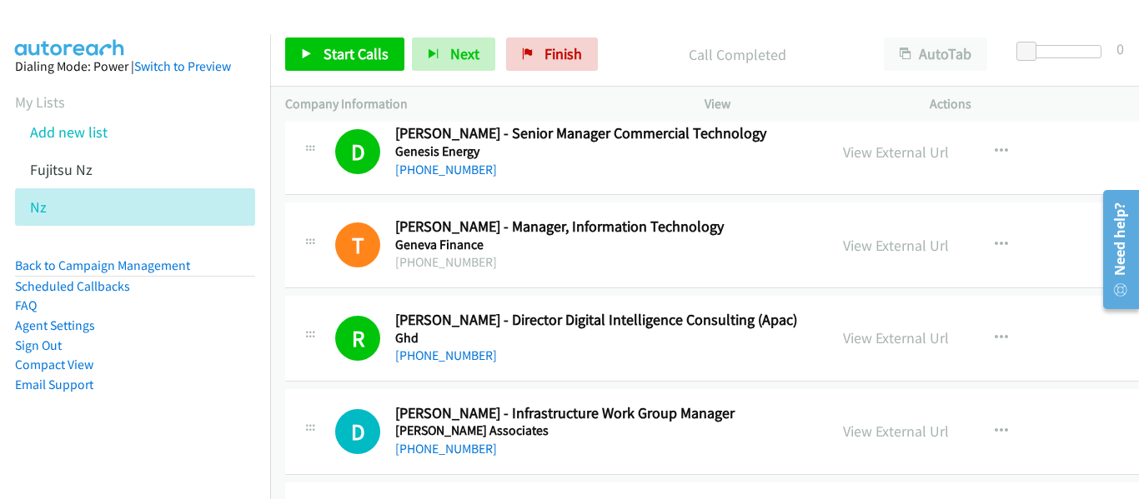
scroll to position [12921, 0]
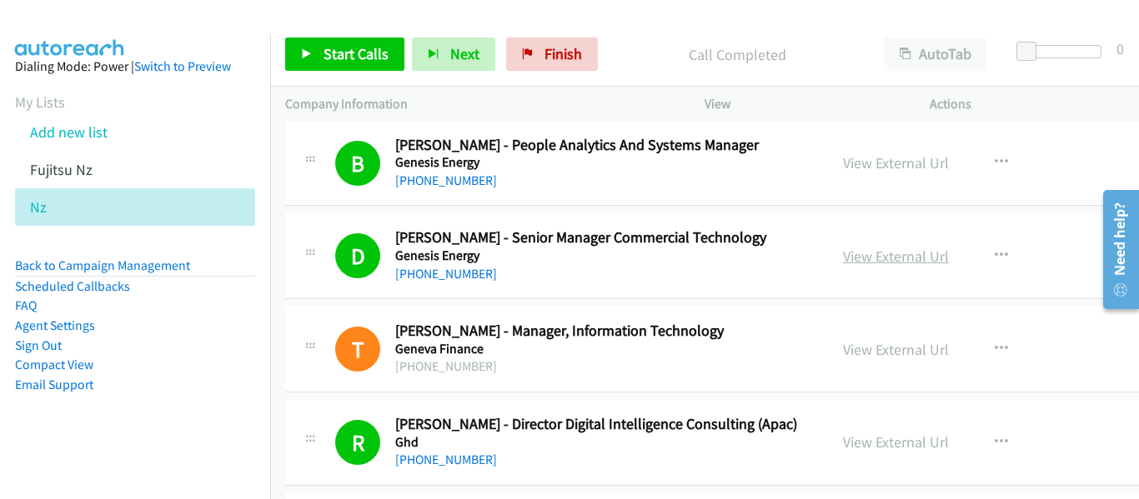
click at [866, 258] on link "View External Url" at bounding box center [896, 256] width 106 height 19
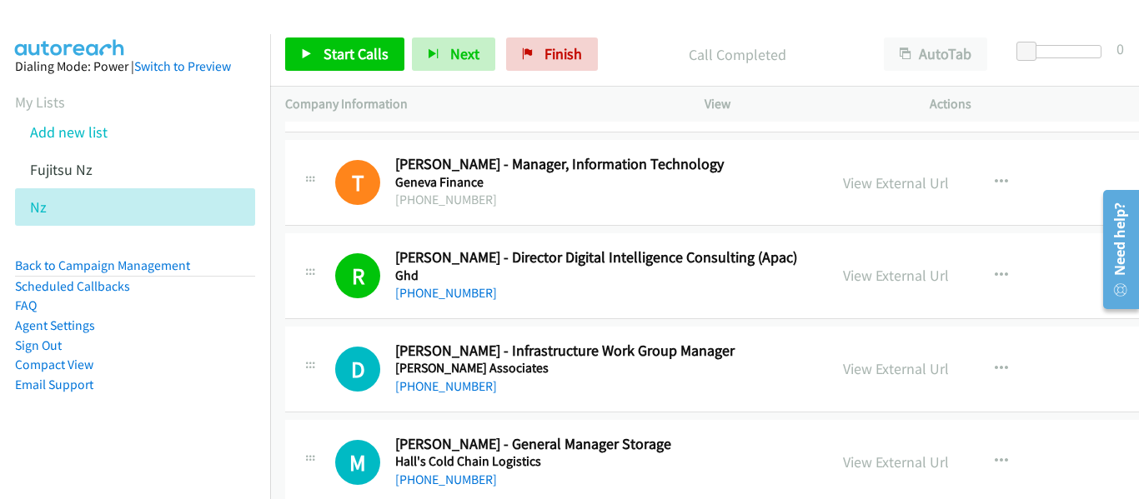
scroll to position [13171, 0]
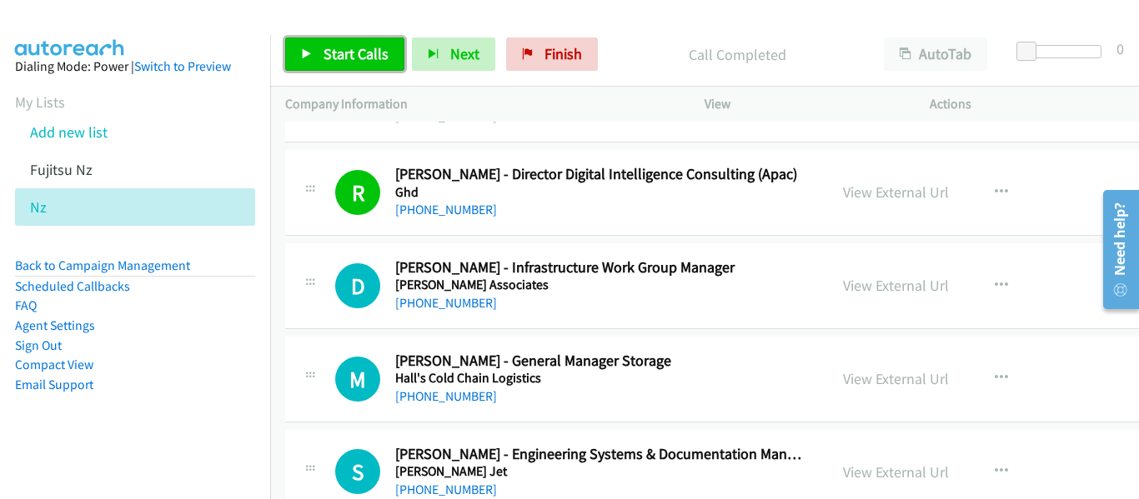
click at [342, 51] on span "Start Calls" at bounding box center [355, 53] width 65 height 19
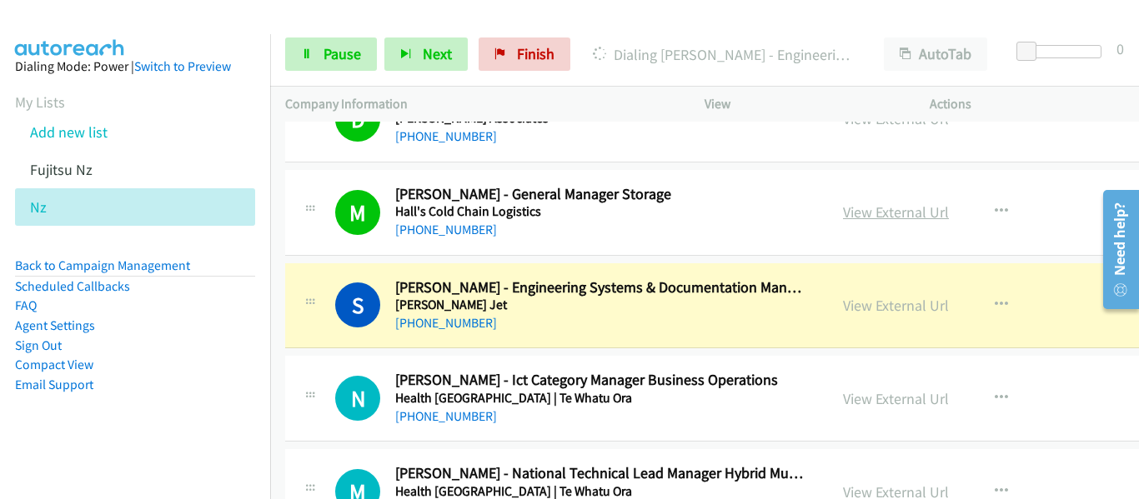
scroll to position [13421, 0]
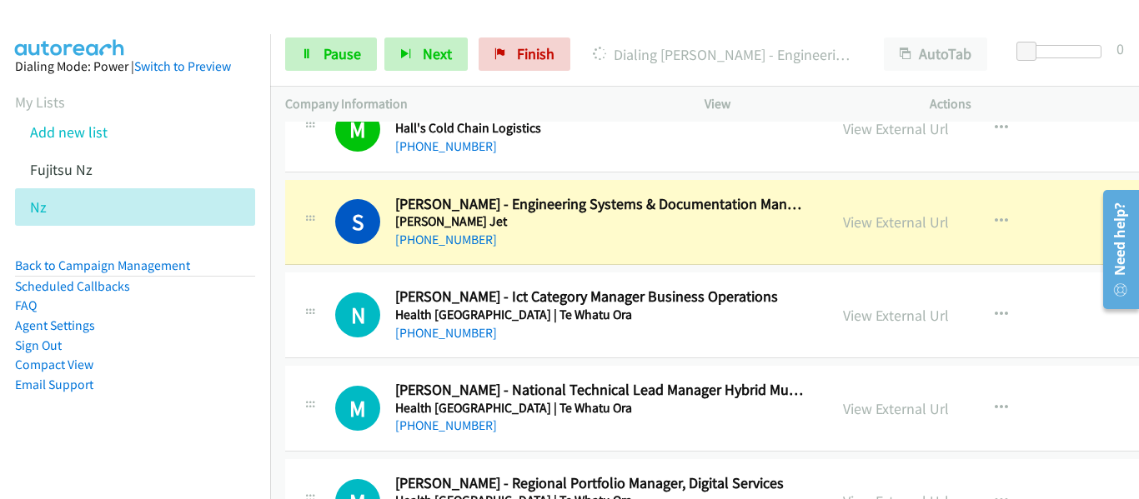
drag, startPoint x: 793, startPoint y: 383, endPoint x: 142, endPoint y: 343, distance: 652.3
click at [142, 343] on li "Sign Out" at bounding box center [135, 346] width 240 height 20
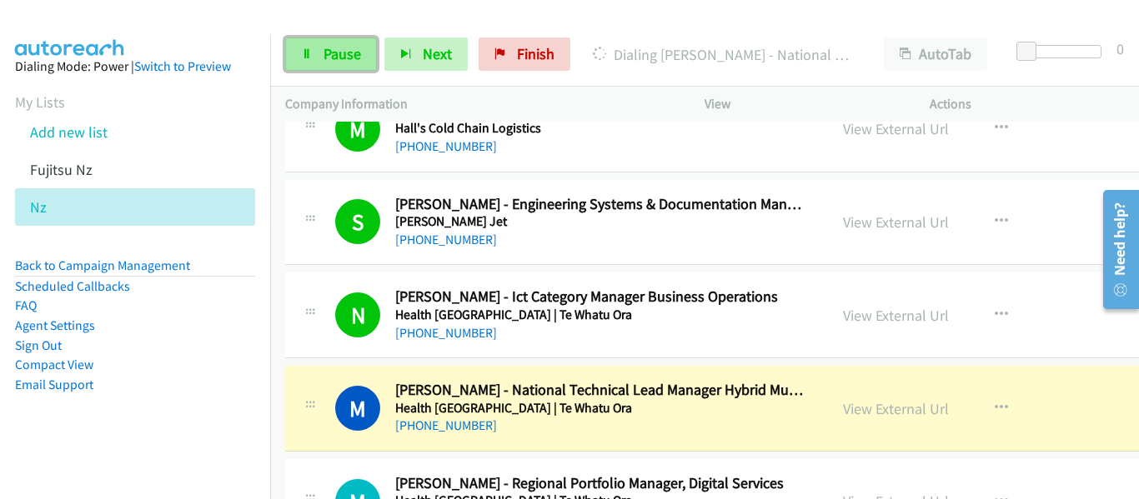
click at [331, 63] on span "Pause" at bounding box center [342, 53] width 38 height 19
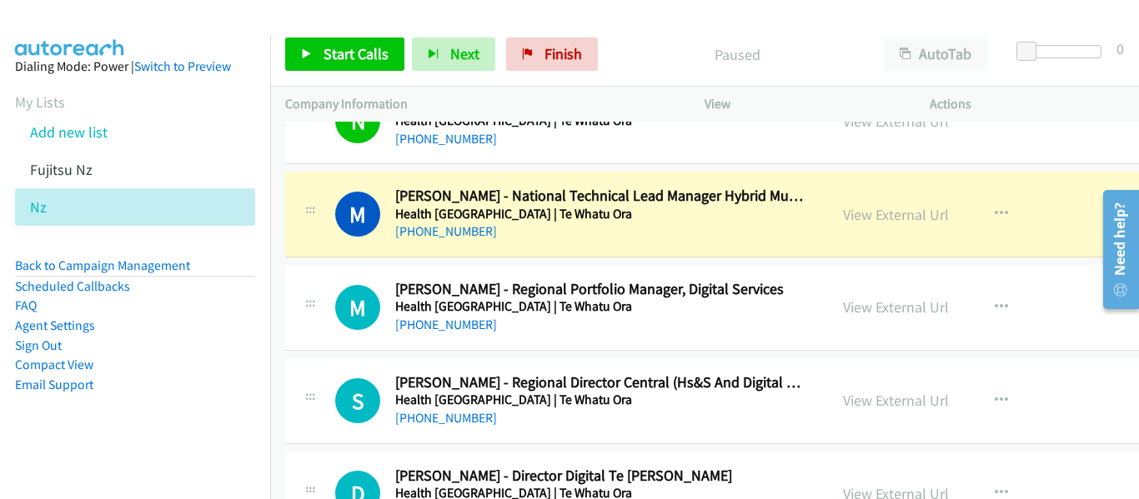
scroll to position [13671, 0]
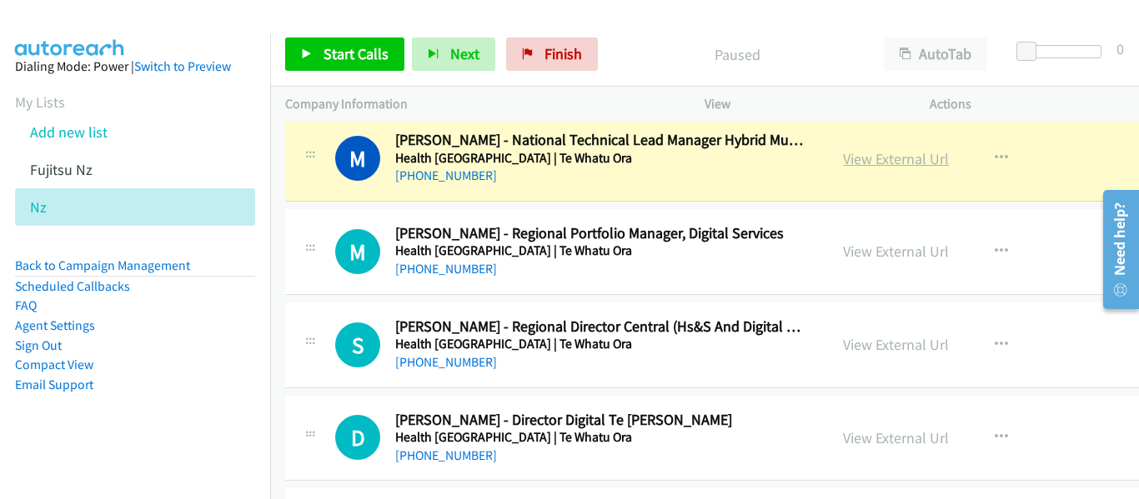
click at [843, 157] on link "View External Url" at bounding box center [896, 158] width 106 height 19
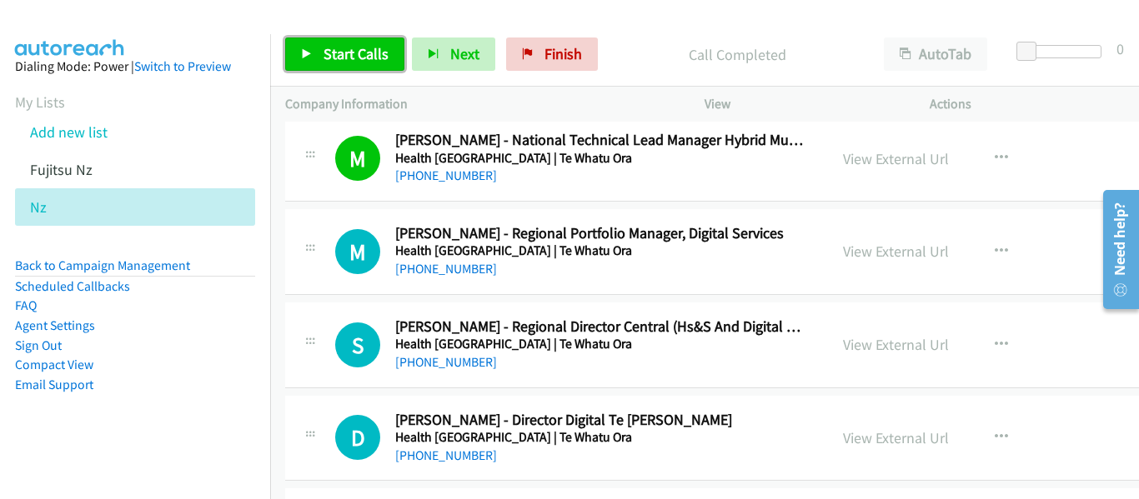
click at [361, 65] on link "Start Calls" at bounding box center [344, 54] width 119 height 33
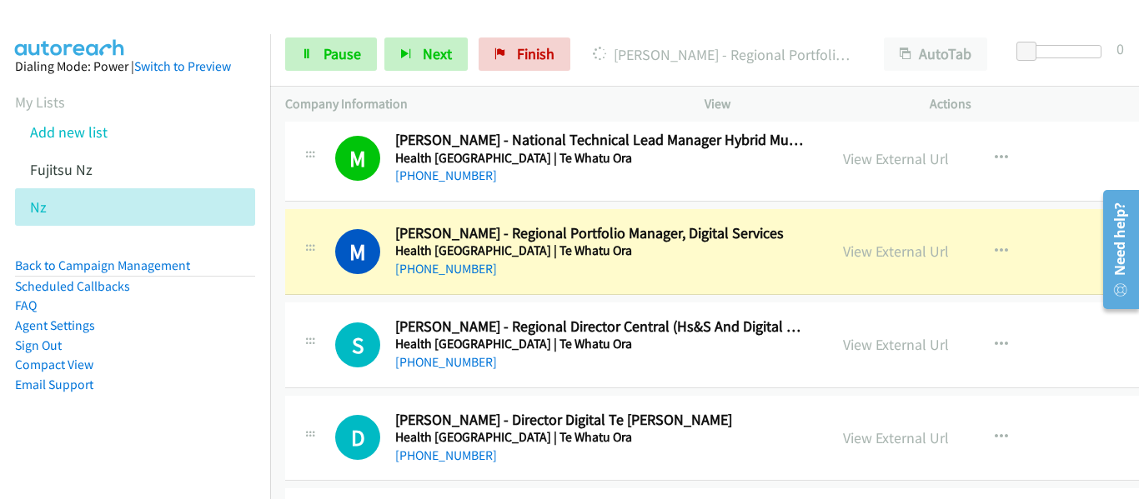
click at [991, 17] on div at bounding box center [562, 32] width 1124 height 64
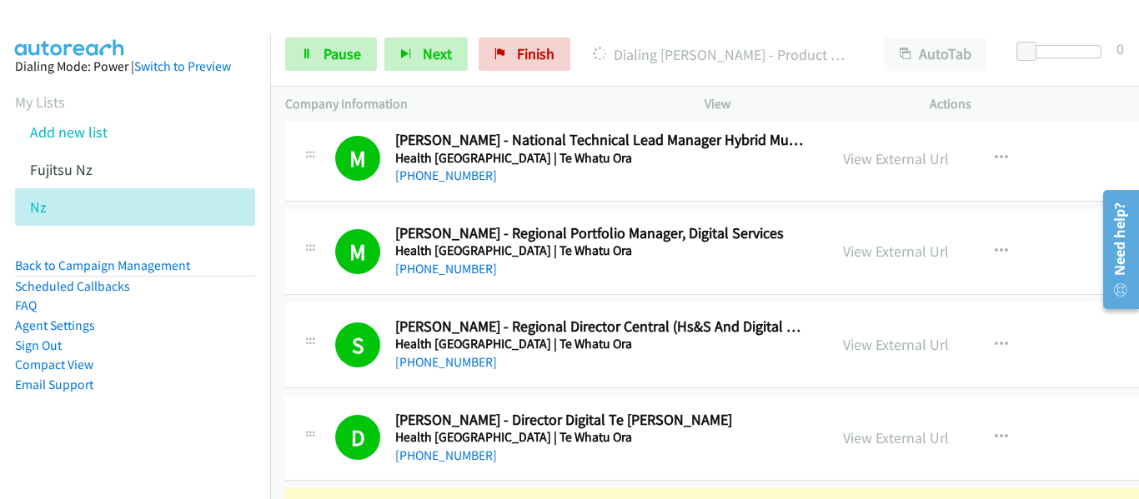
click at [895, 24] on div "Start Calls Pause Next Finish Dialing [PERSON_NAME] - Product Owner Digital Ser…" at bounding box center [704, 55] width 869 height 64
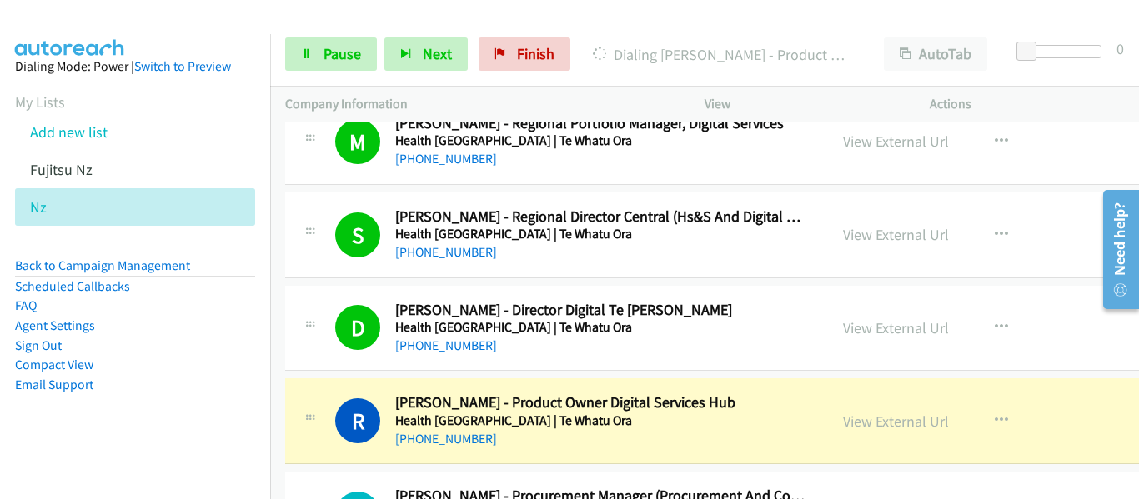
scroll to position [13921, 0]
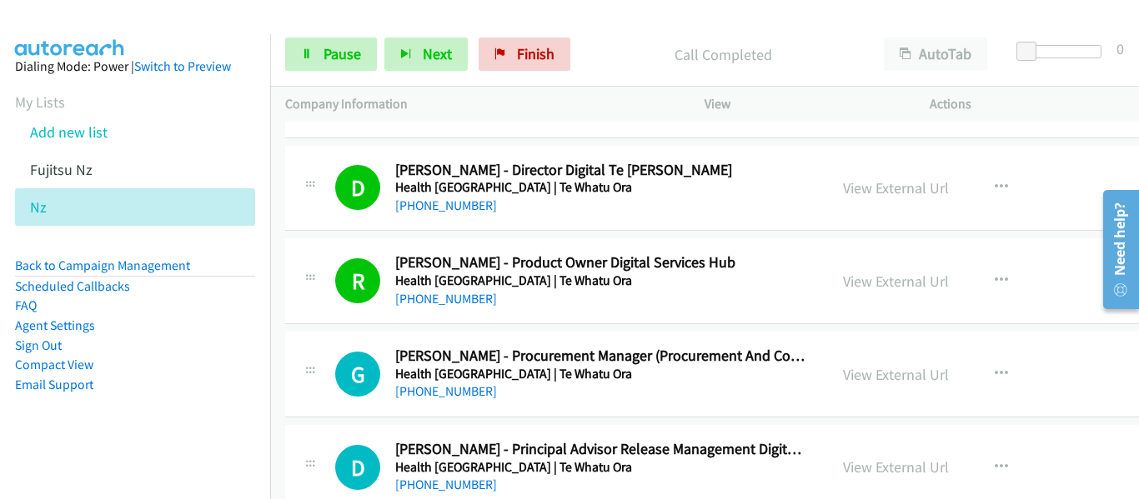
click at [985, 14] on div at bounding box center [562, 32] width 1124 height 64
drag, startPoint x: 329, startPoint y: 55, endPoint x: 347, endPoint y: 58, distance: 17.8
click at [329, 55] on span "Pause" at bounding box center [342, 53] width 38 height 19
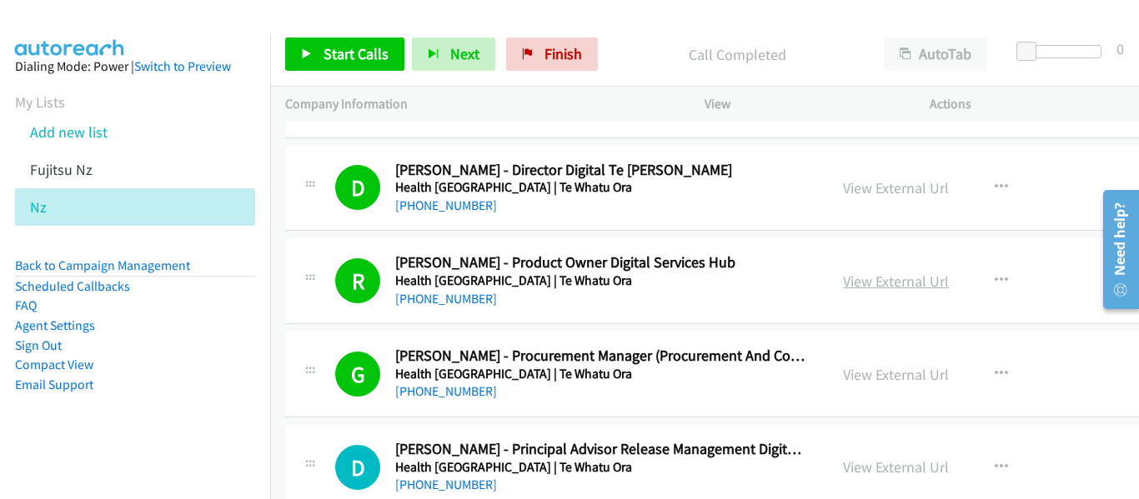
click at [843, 284] on link "View External Url" at bounding box center [896, 281] width 106 height 19
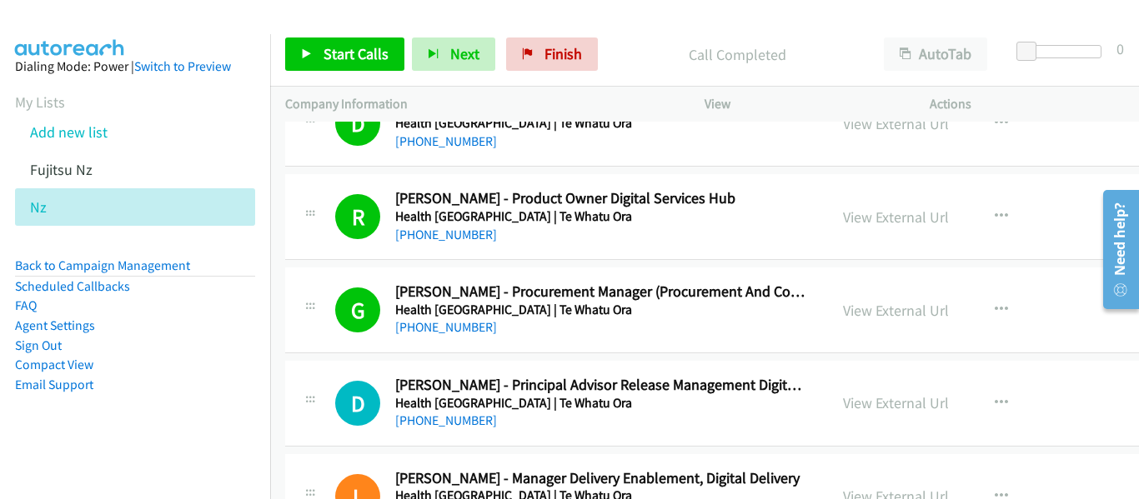
scroll to position [14005, 0]
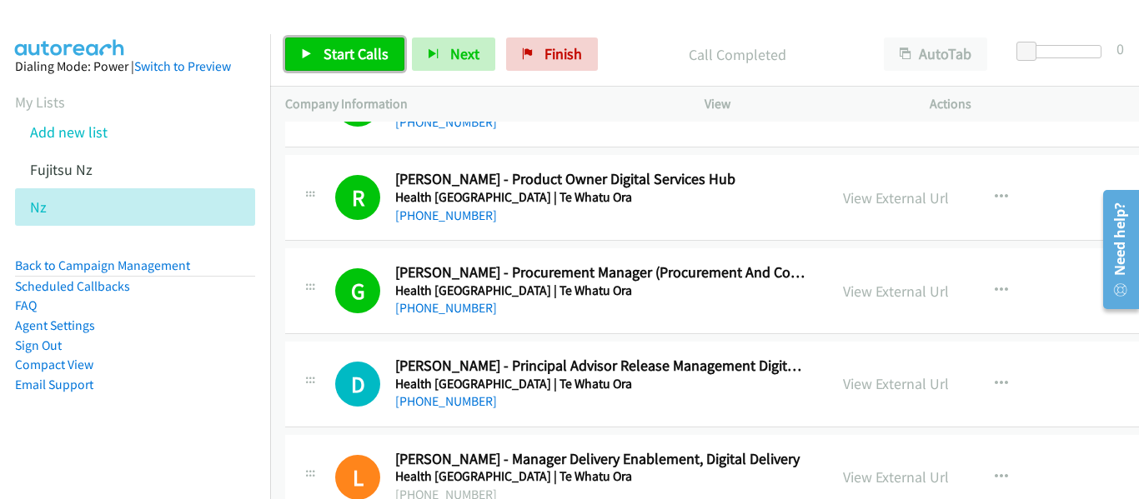
click at [342, 55] on span "Start Calls" at bounding box center [355, 53] width 65 height 19
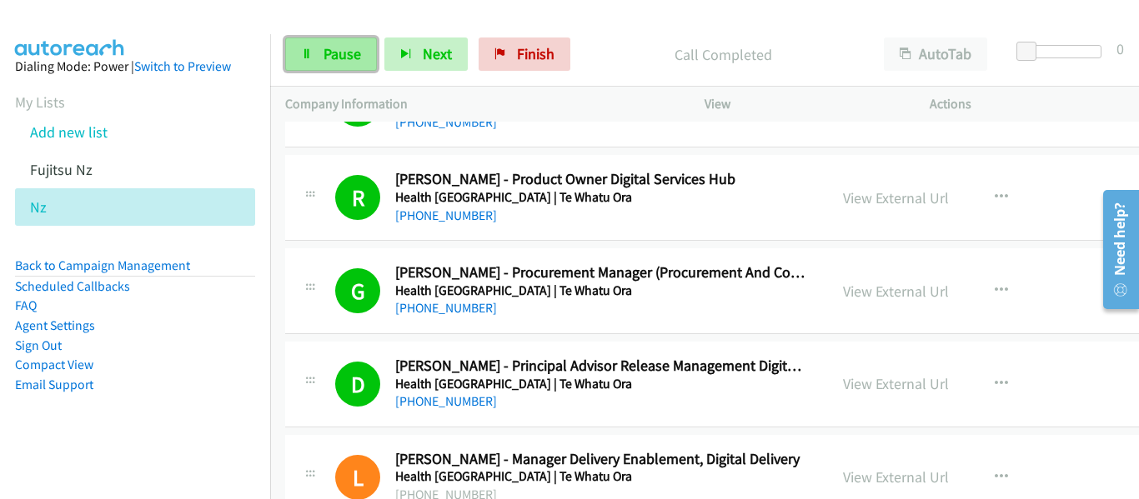
click at [339, 55] on span "Pause" at bounding box center [342, 53] width 38 height 19
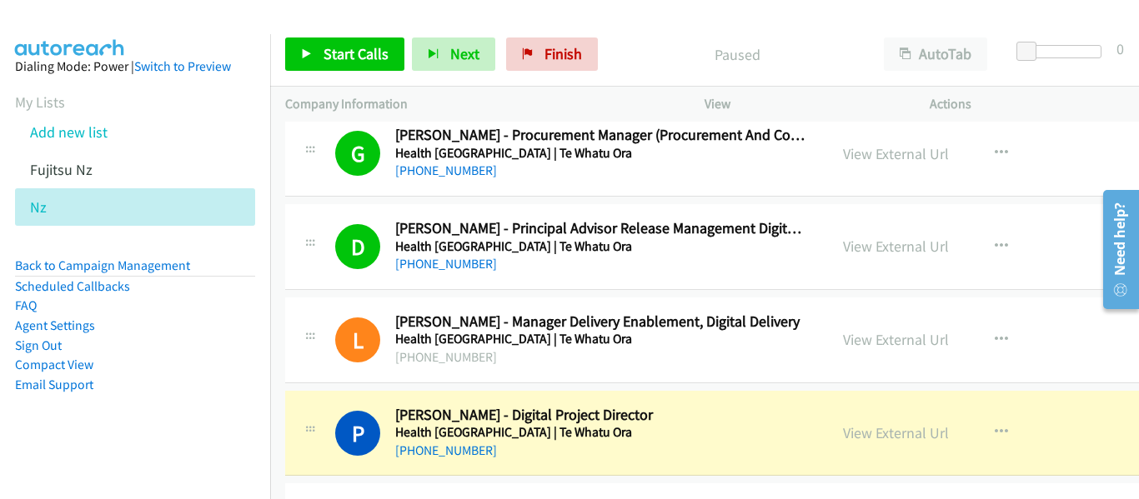
scroll to position [14172, 0]
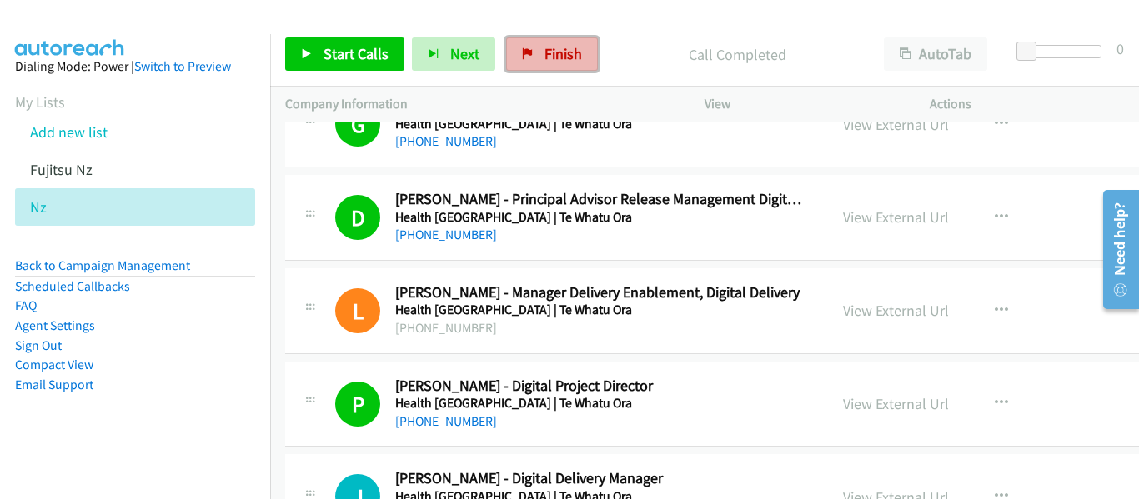
click at [554, 58] on span "Finish" at bounding box center [563, 53] width 38 height 19
